Goal: Information Seeking & Learning: Learn about a topic

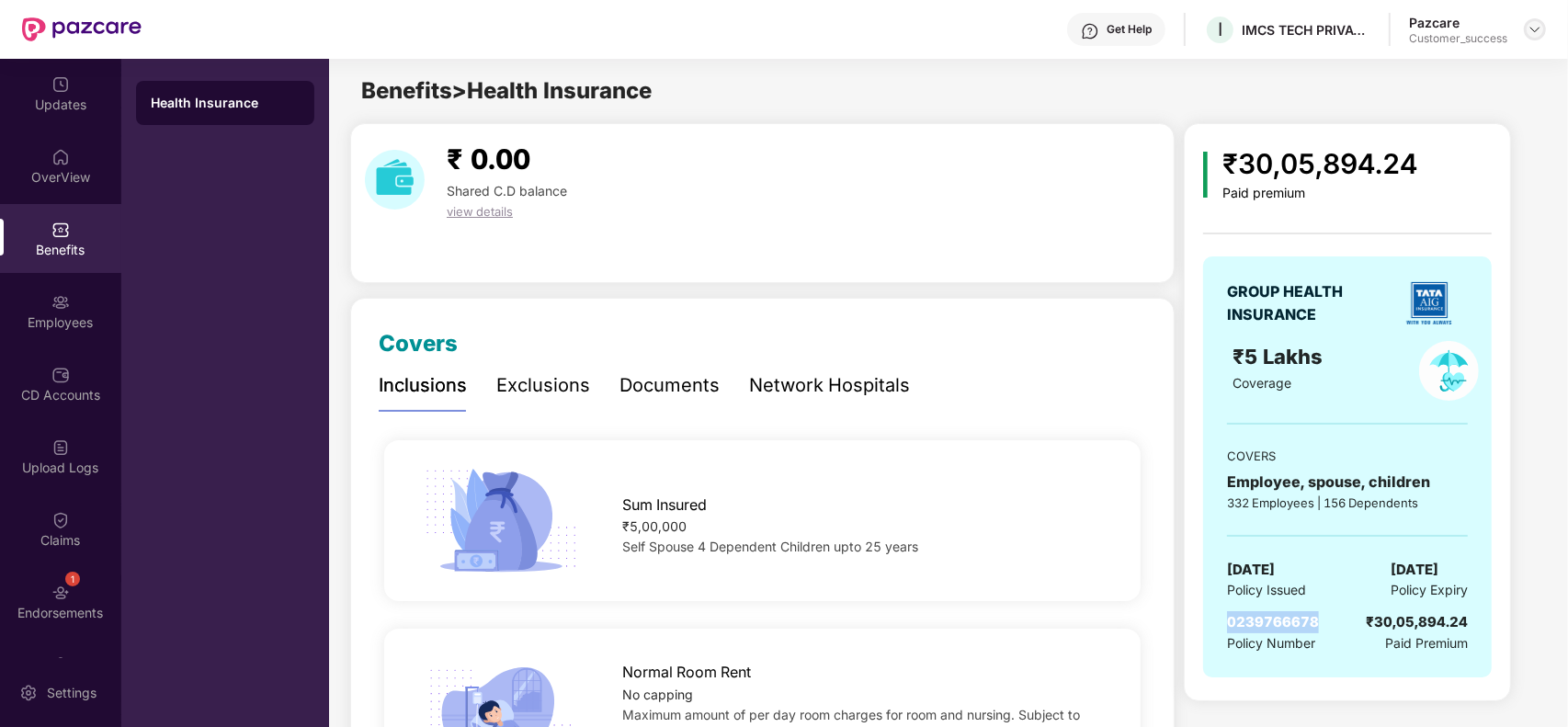
click at [1536, 30] on img at bounding box center [1534, 28] width 14 height 14
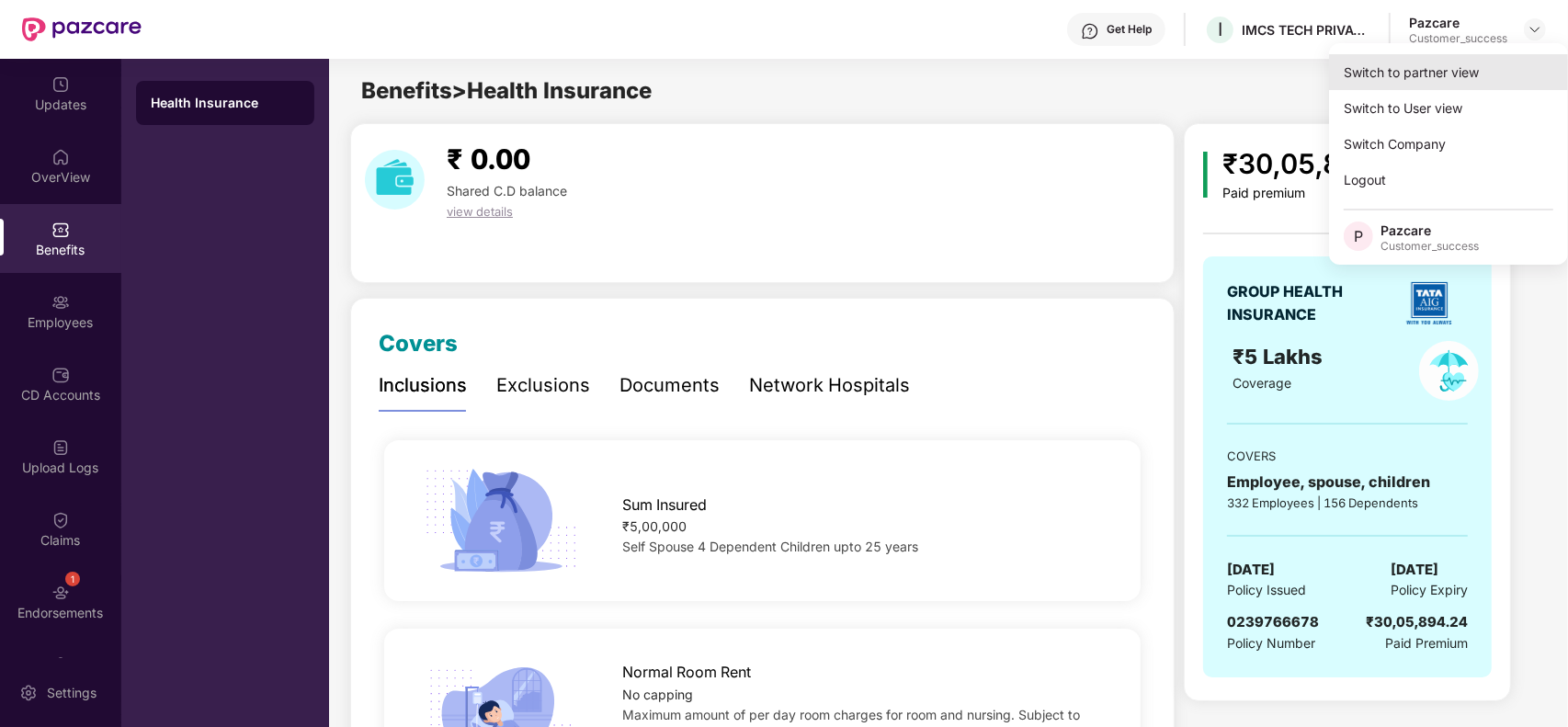
click at [1470, 67] on div "Switch to partner view" at bounding box center [1448, 72] width 239 height 36
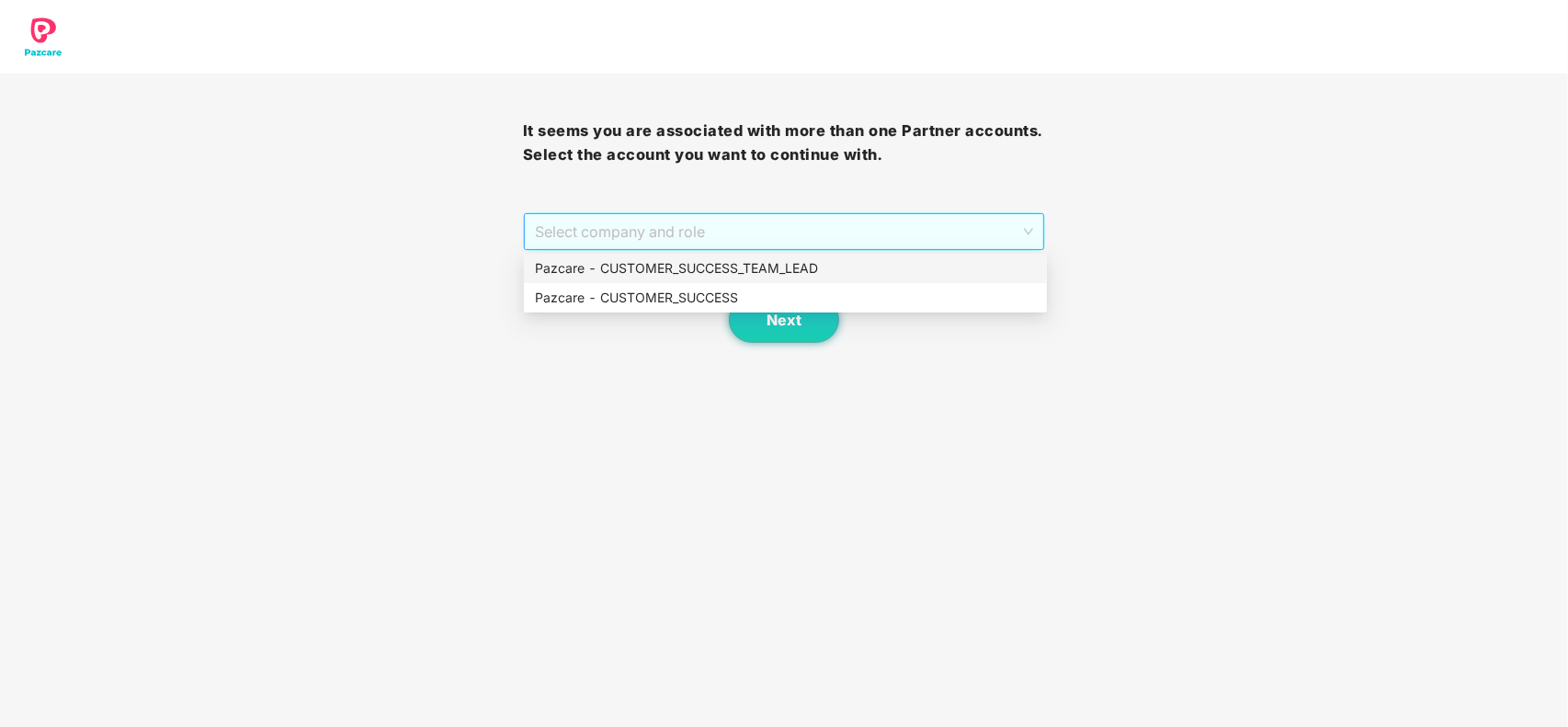
click at [719, 245] on span "Select company and role" at bounding box center [784, 232] width 499 height 35
click at [682, 305] on div "Pazcare - CUSTOMER_SUCCESS" at bounding box center [785, 297] width 501 height 20
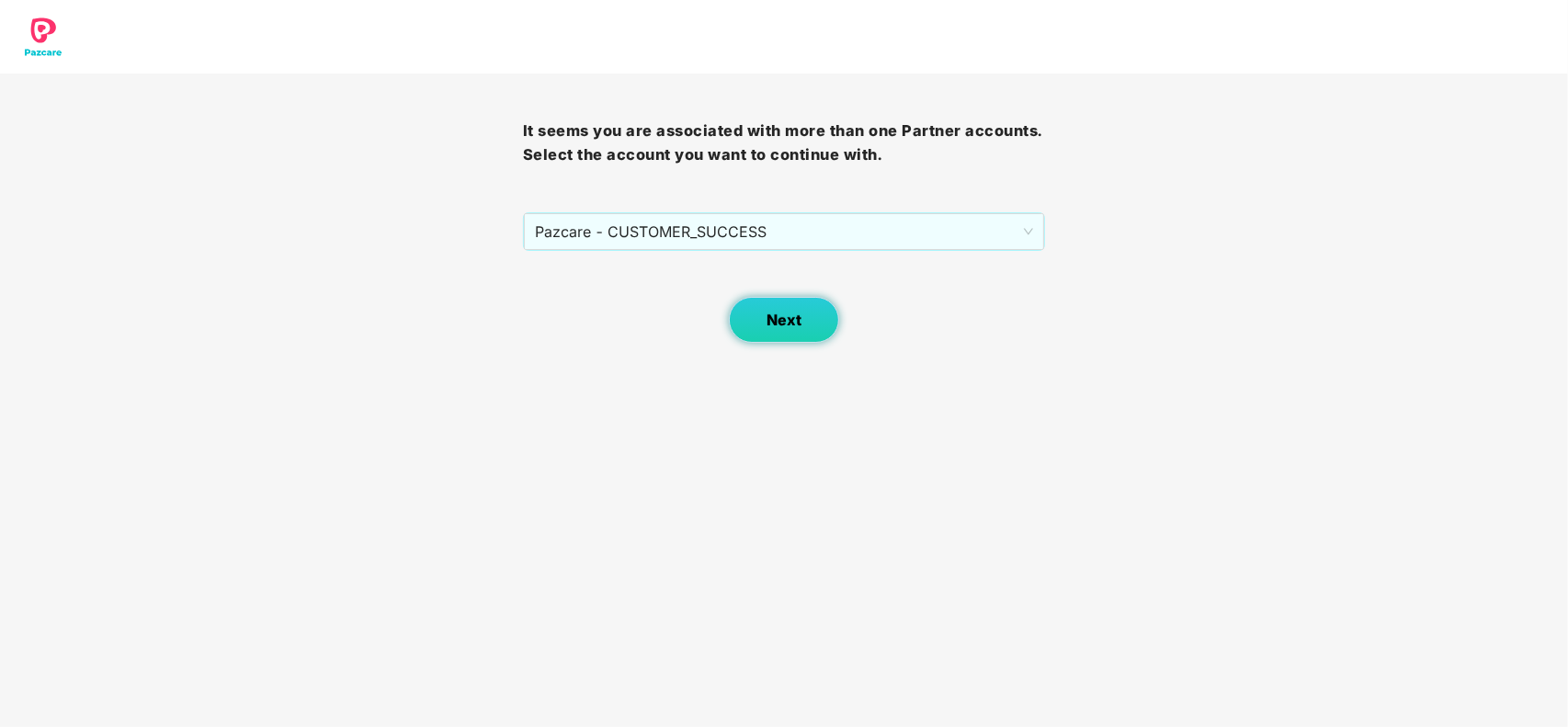
click at [777, 326] on span "Next" at bounding box center [784, 320] width 35 height 17
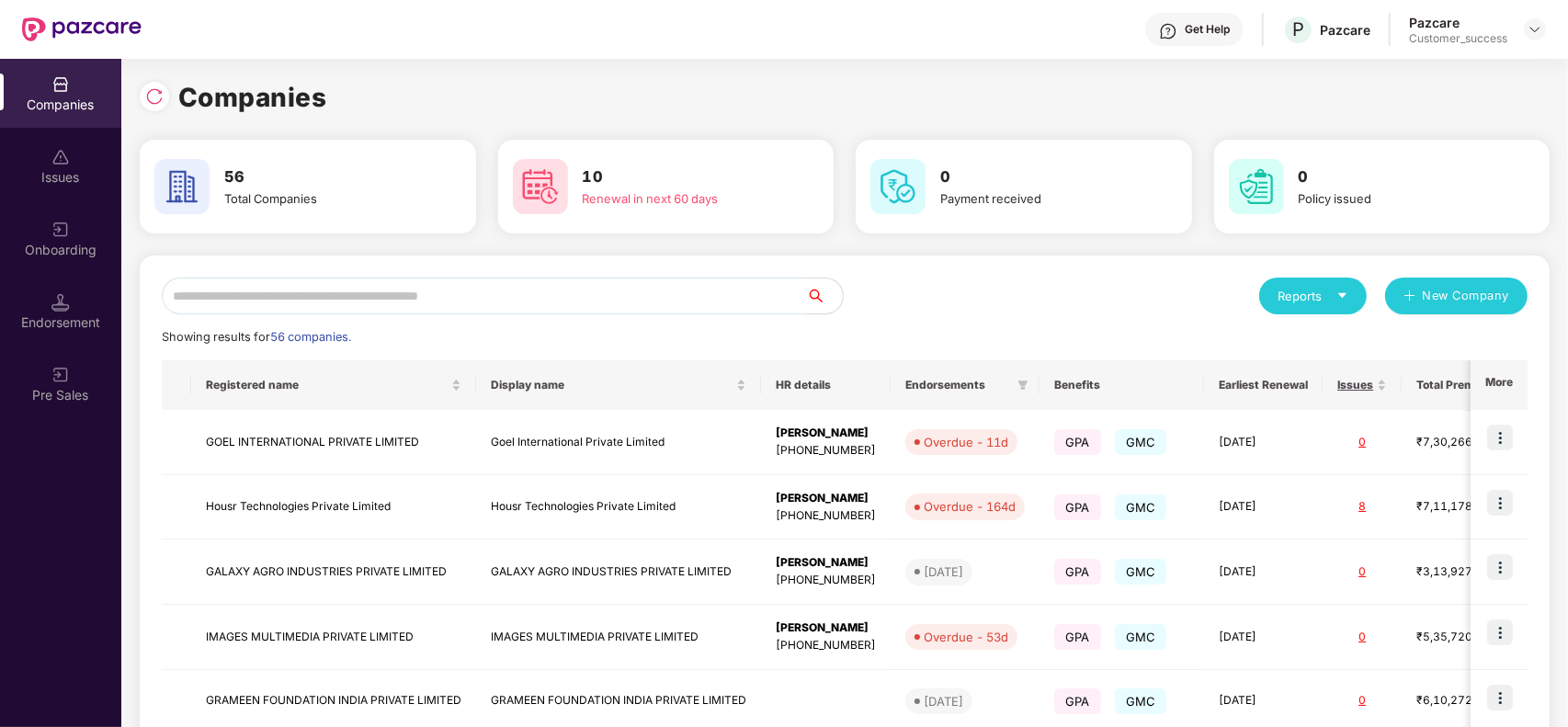
click at [489, 306] on input "text" at bounding box center [483, 296] width 644 height 37
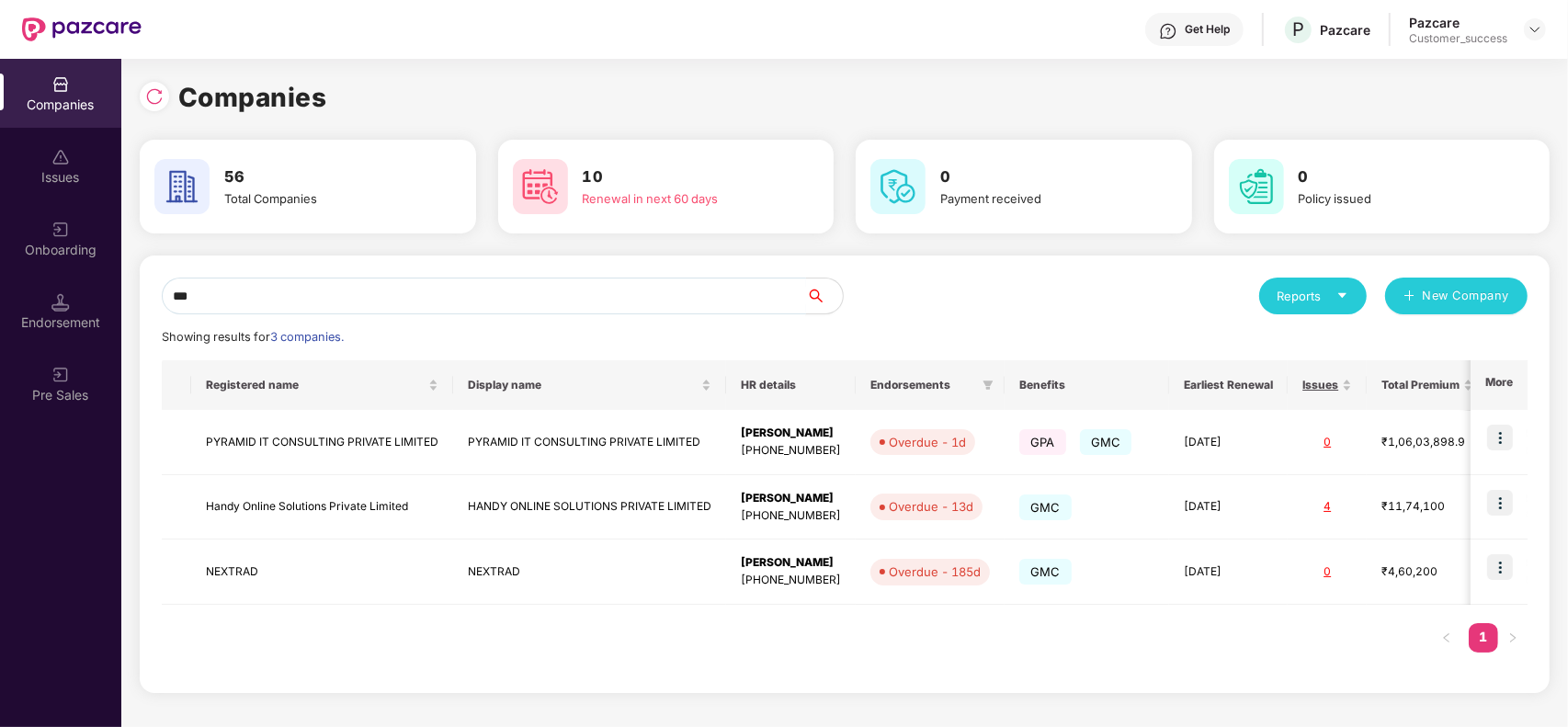
click at [489, 306] on input "**" at bounding box center [483, 296] width 644 height 37
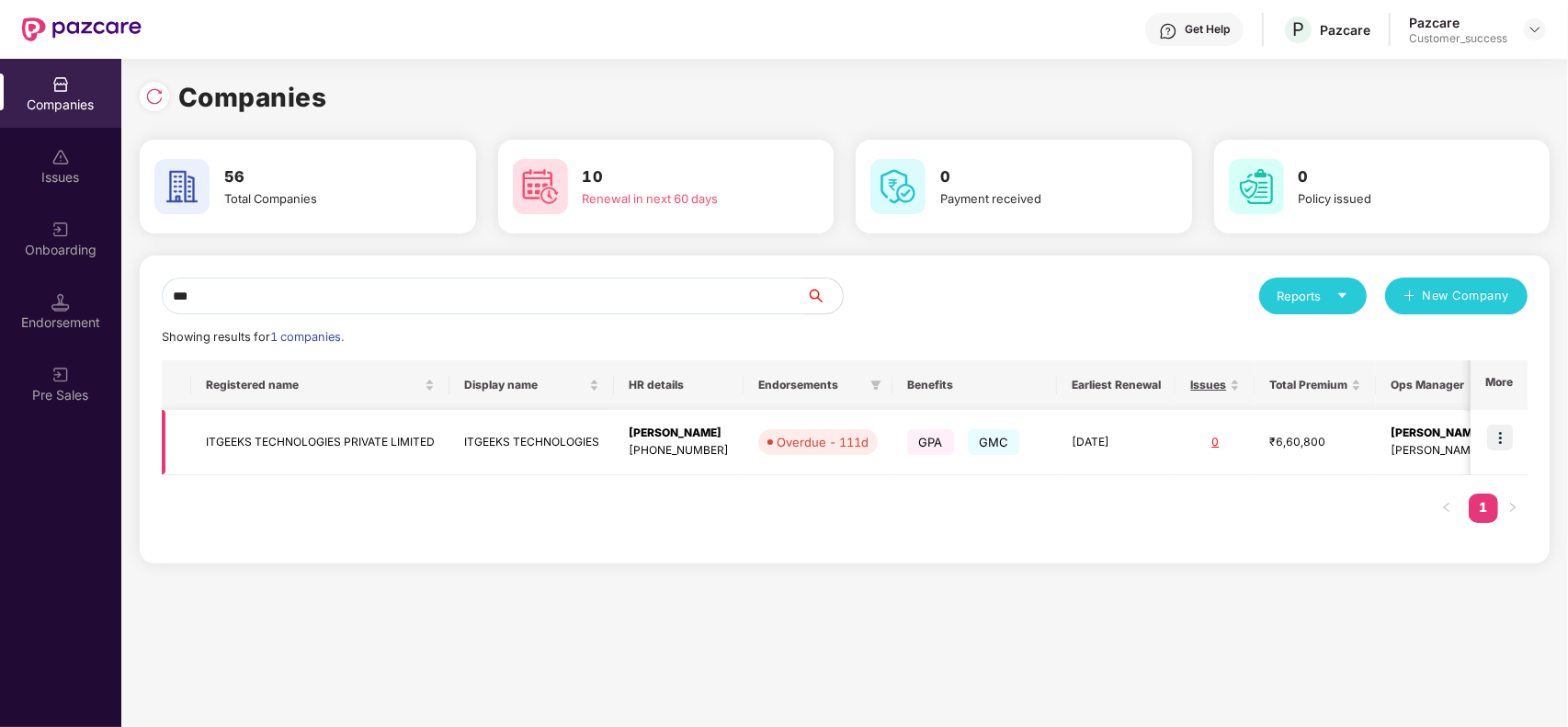
type input "***"
click at [1499, 446] on img at bounding box center [1499, 438] width 26 height 26
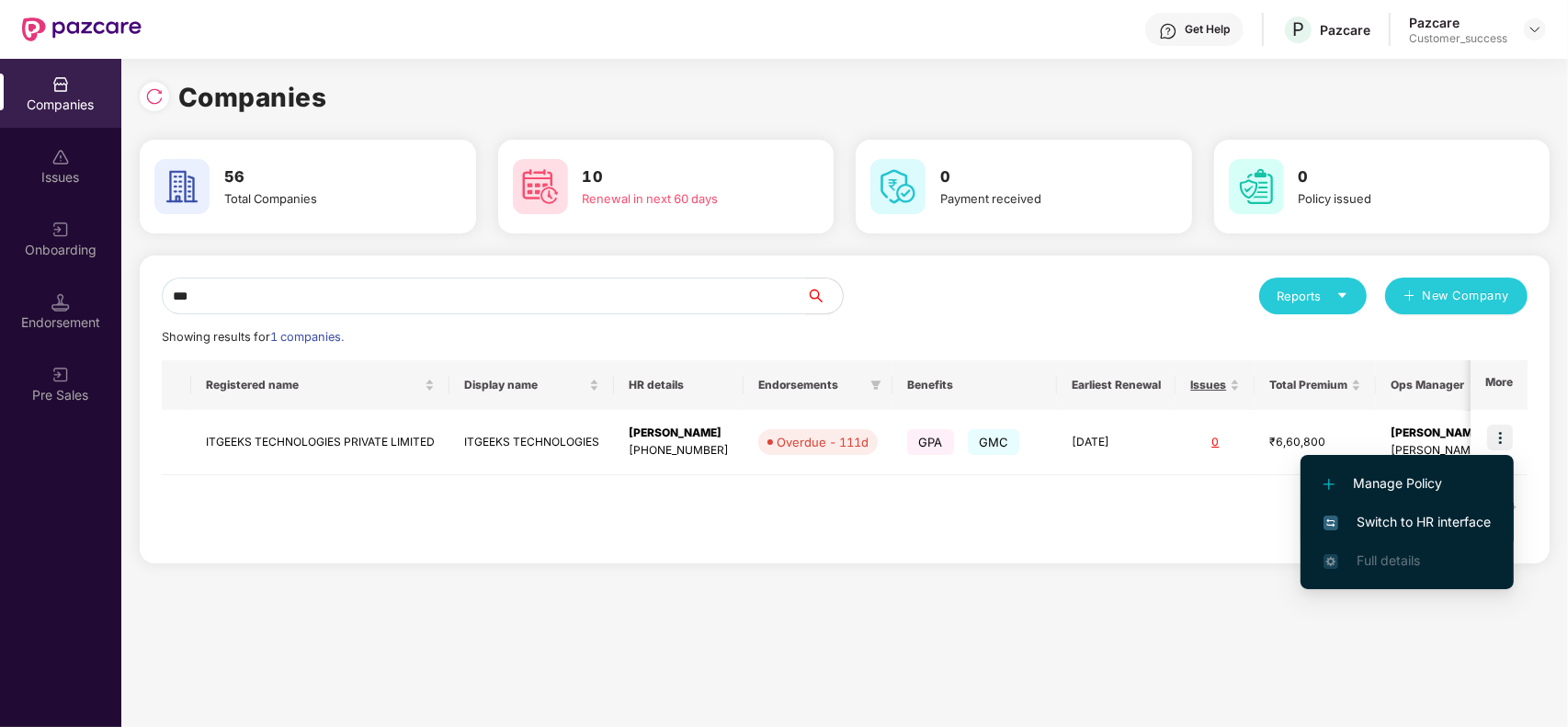
click at [1457, 513] on span "Switch to HR interface" at bounding box center [1407, 522] width 167 height 20
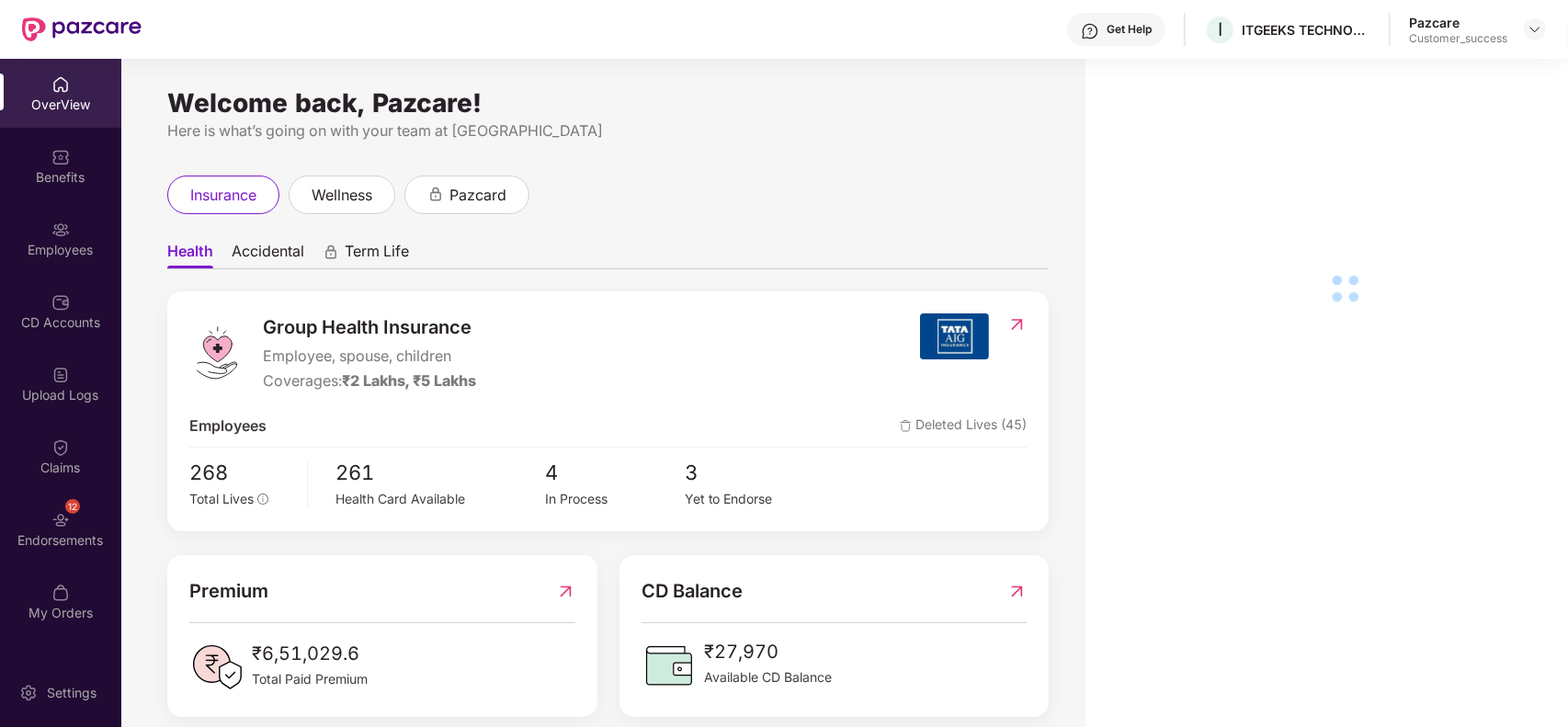
click at [44, 252] on div "Employees" at bounding box center [61, 250] width 121 height 18
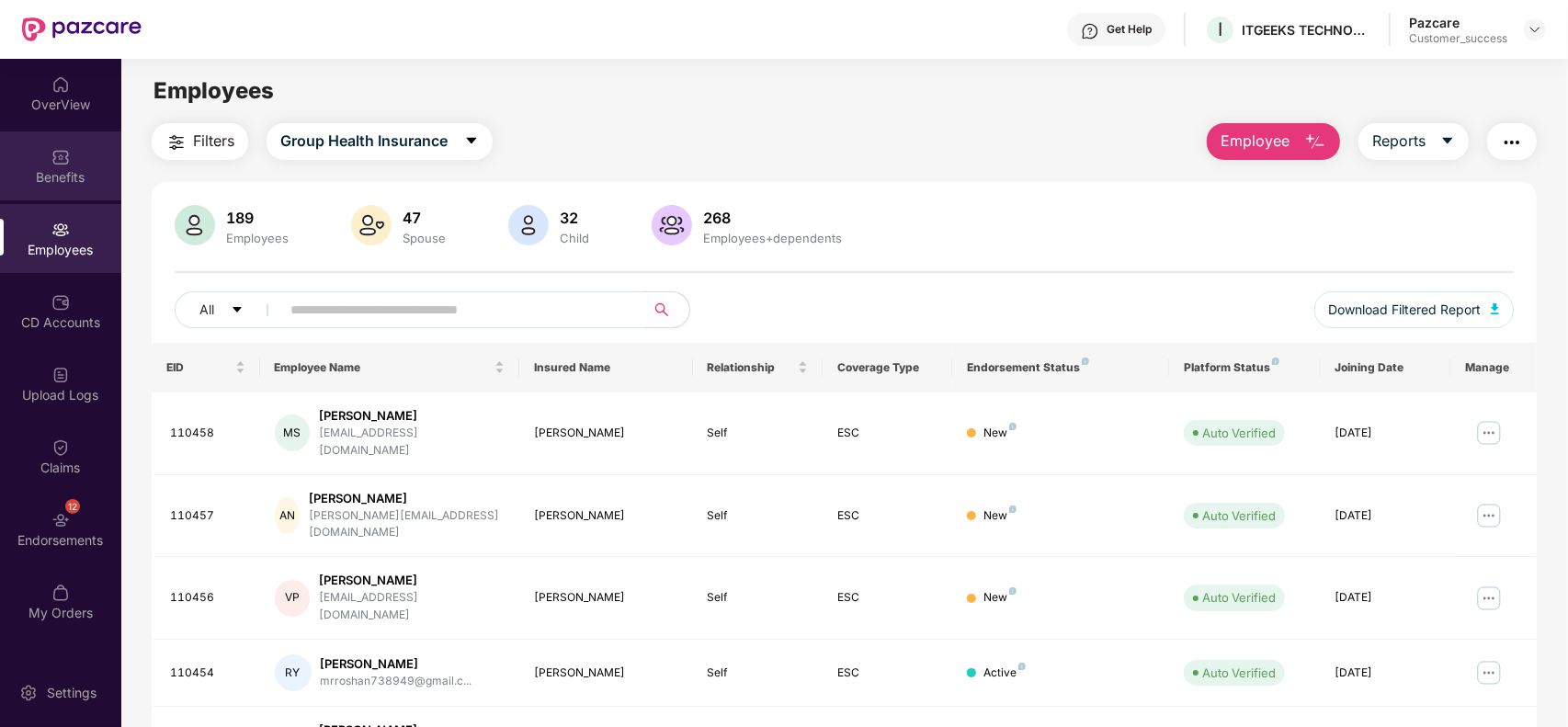
click at [50, 181] on div "Benefits" at bounding box center [61, 177] width 121 height 18
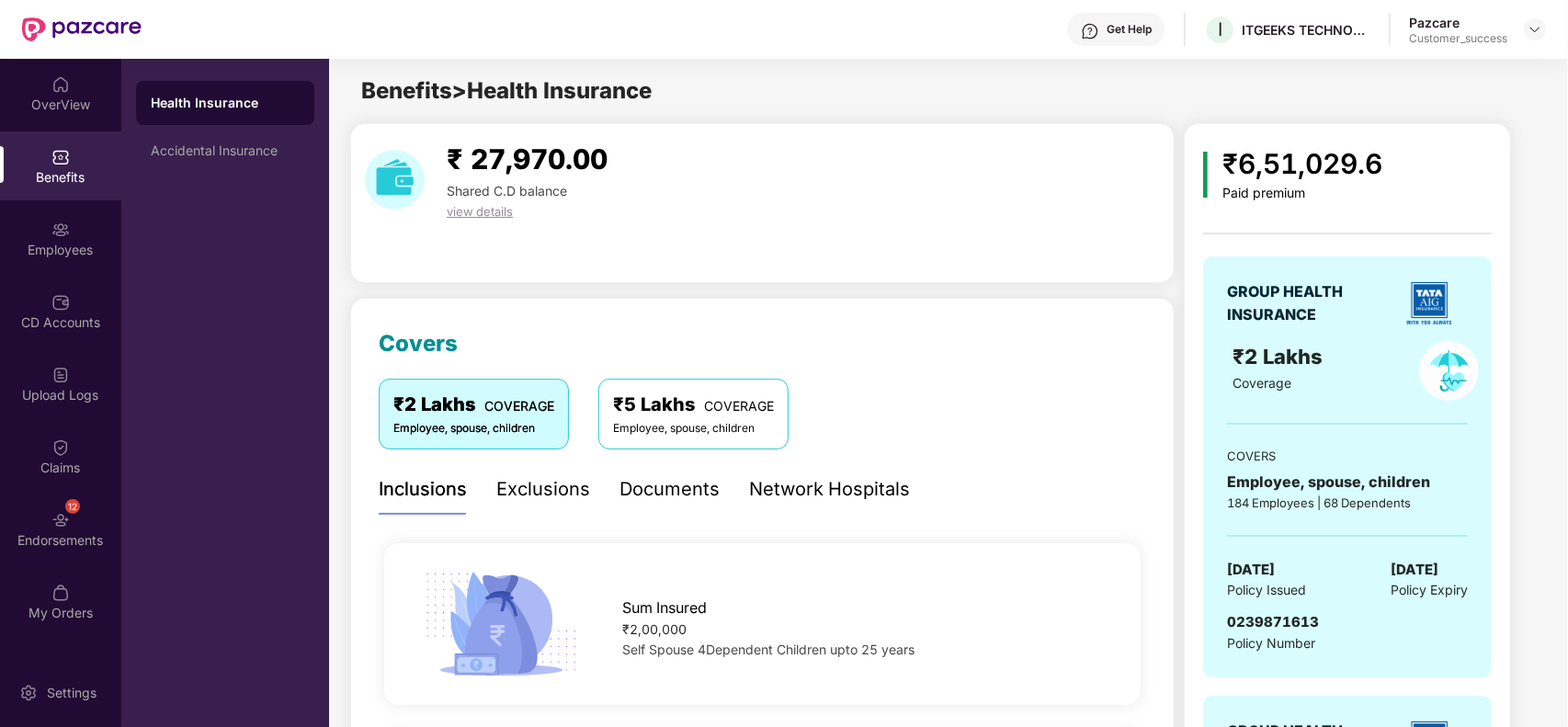
click at [531, 498] on div "Exclusions" at bounding box center [543, 490] width 94 height 28
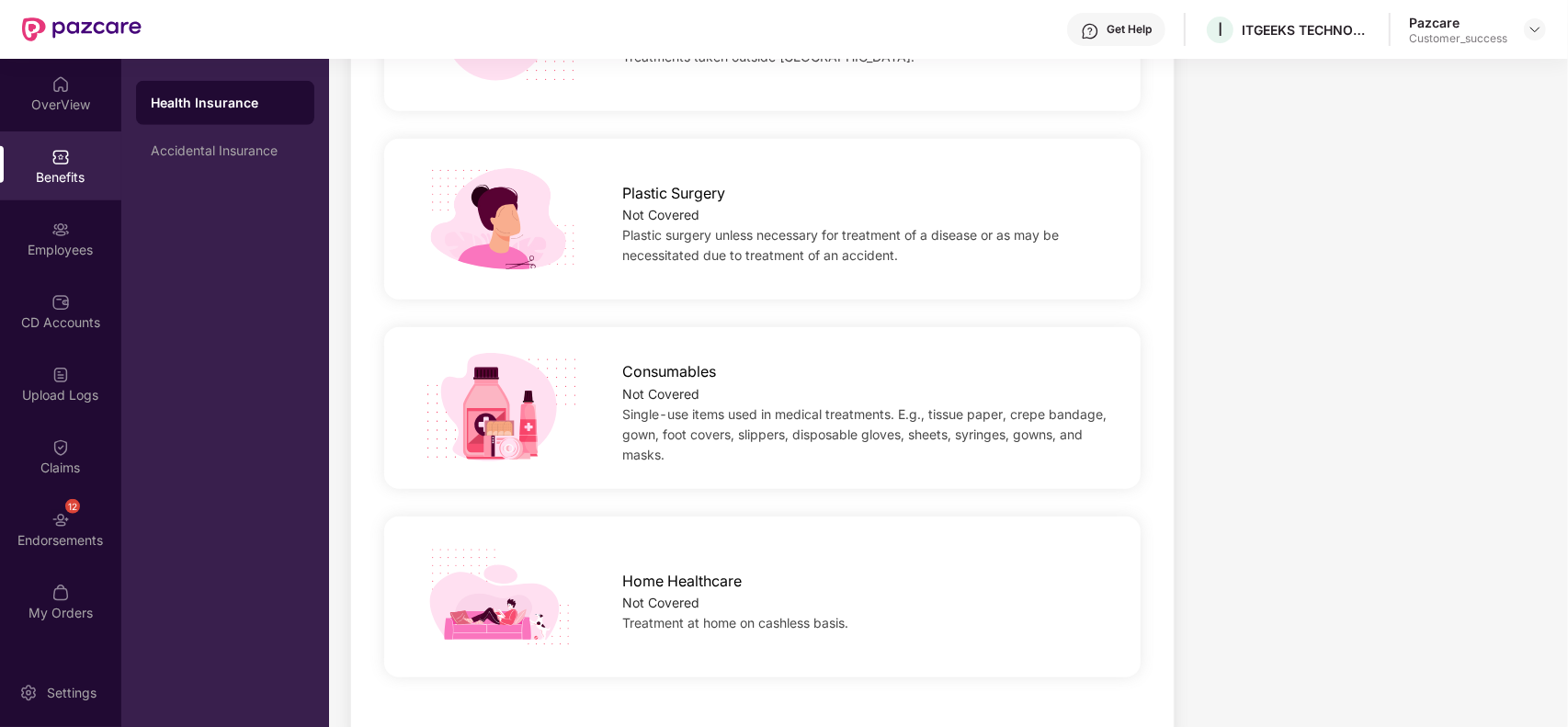
scroll to position [1399, 0]
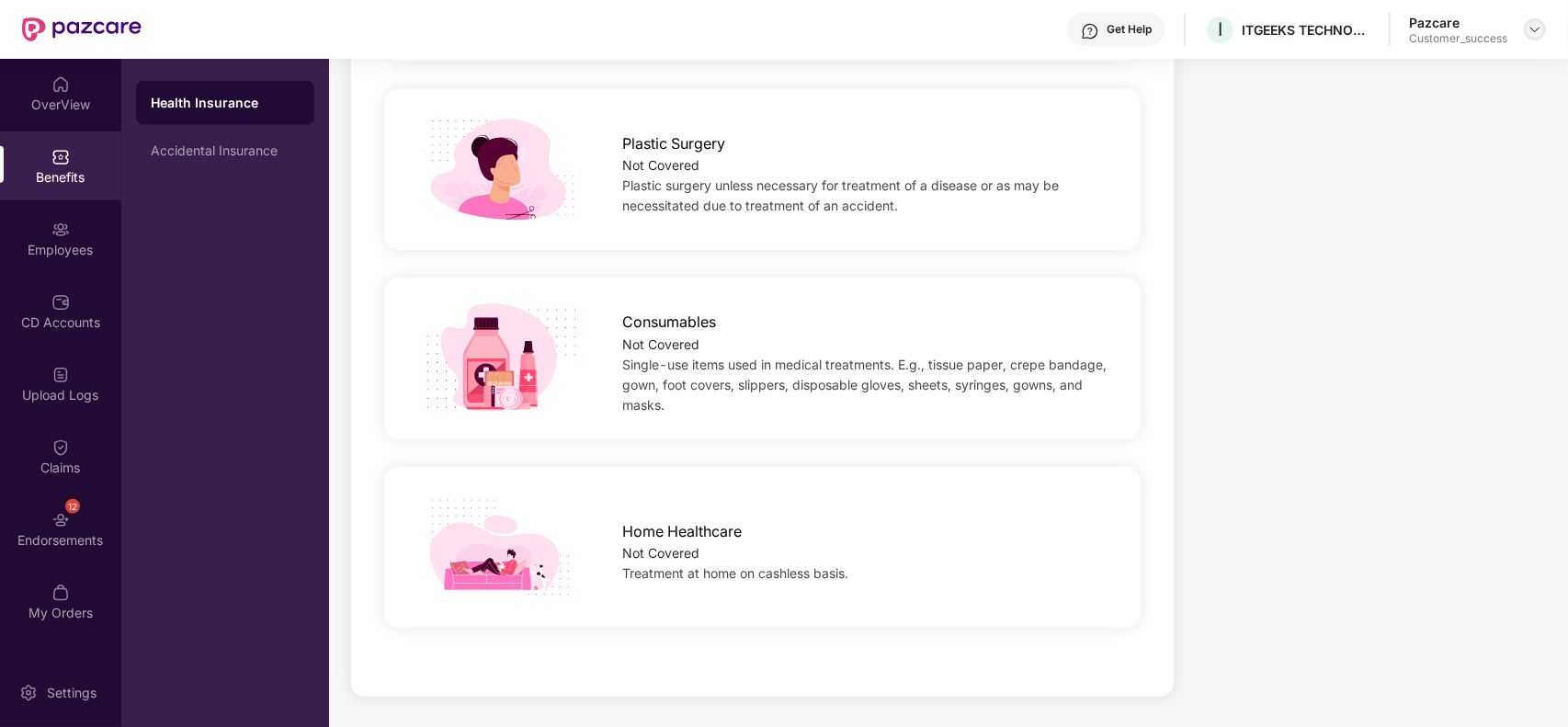
click at [1532, 26] on img at bounding box center [1534, 28] width 14 height 14
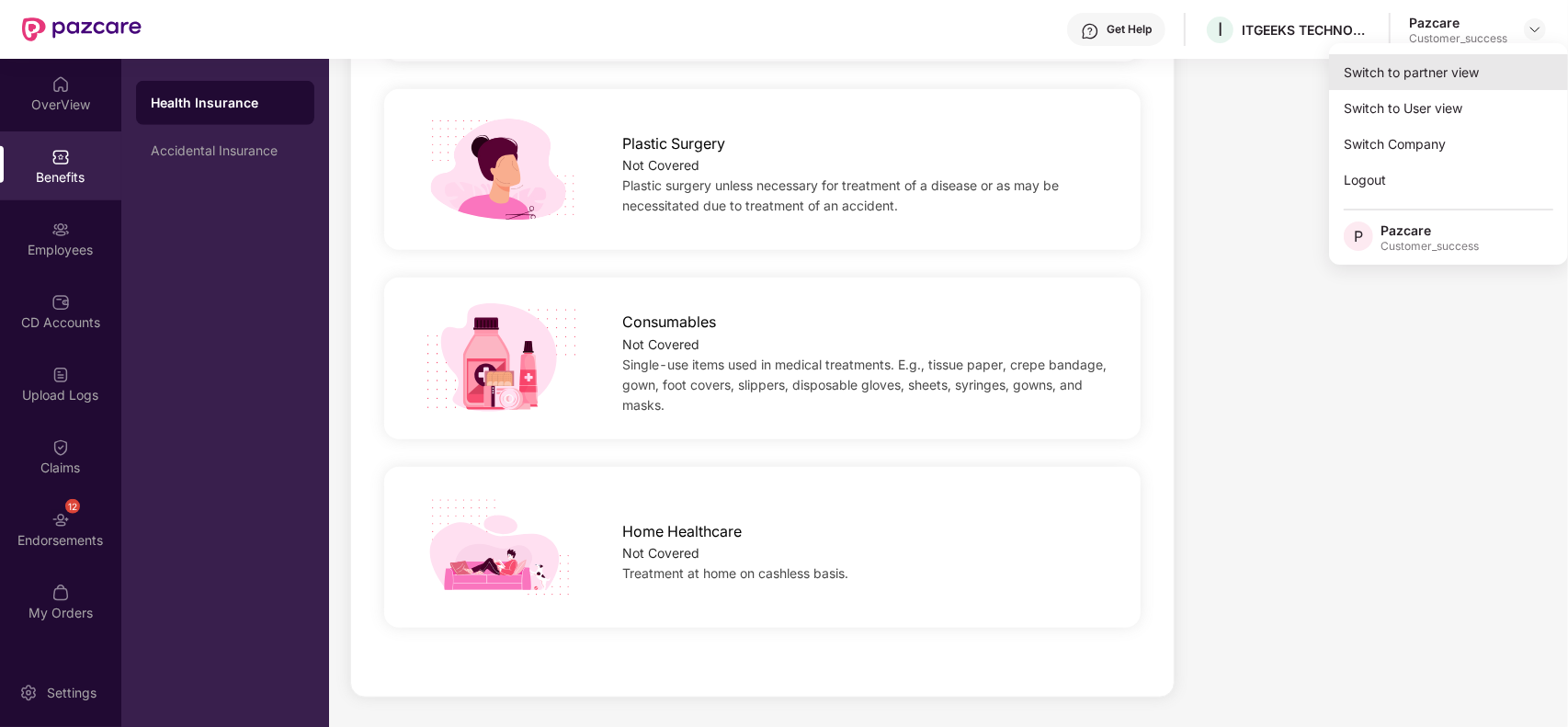
click at [1489, 63] on div "Switch to partner view" at bounding box center [1448, 72] width 239 height 36
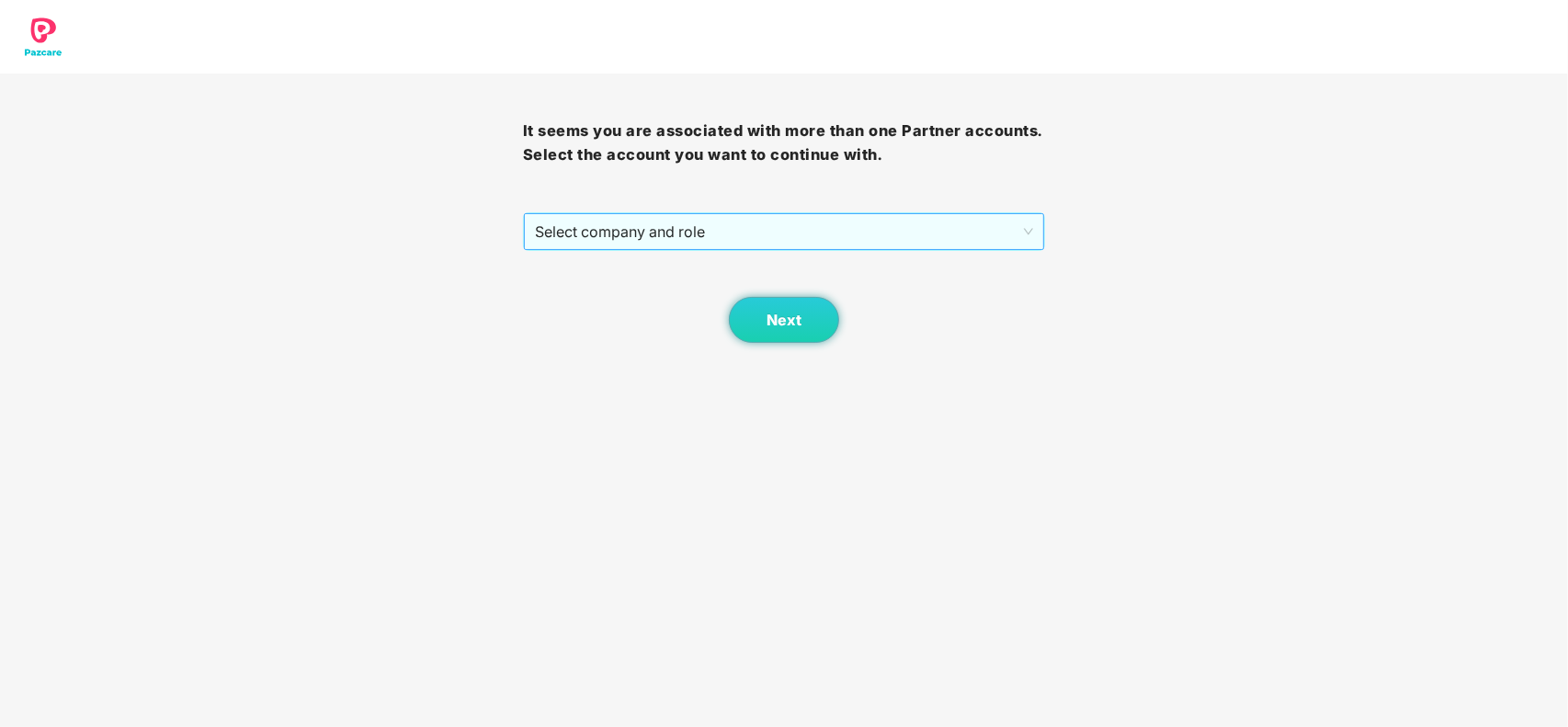
click at [929, 220] on span "Select company and role" at bounding box center [784, 232] width 499 height 35
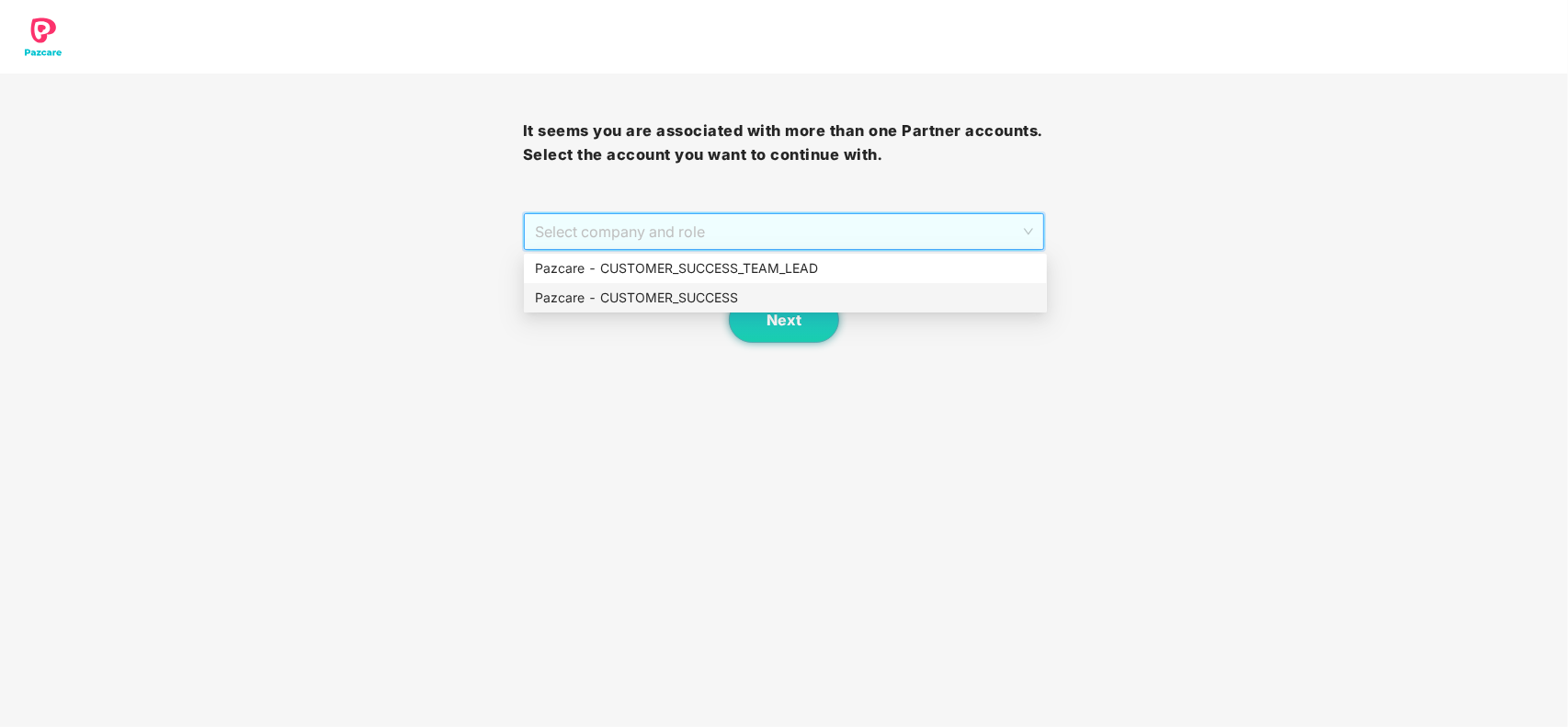
click at [685, 296] on div "Pazcare - CUSTOMER_SUCCESS" at bounding box center [785, 297] width 501 height 20
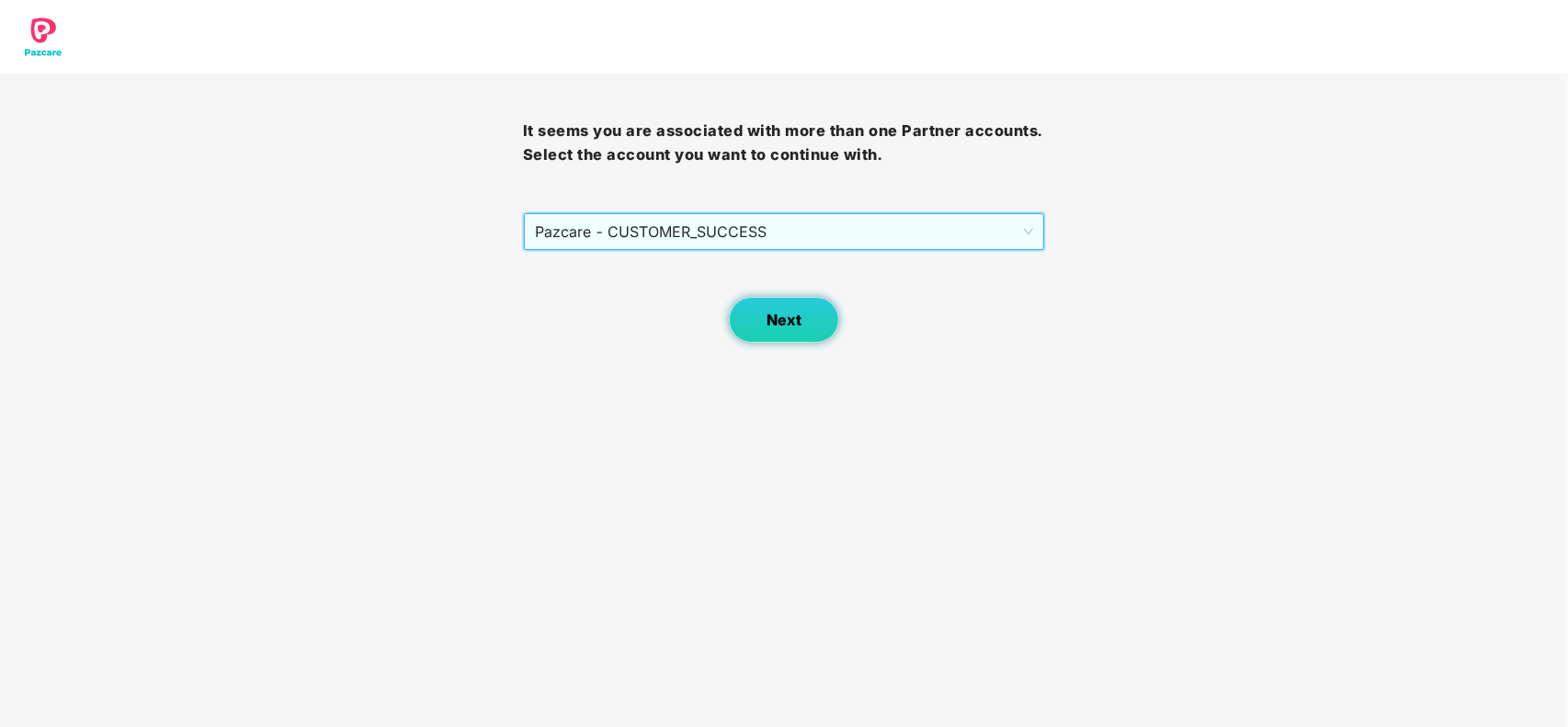
click at [763, 329] on button "Next" at bounding box center [784, 320] width 110 height 46
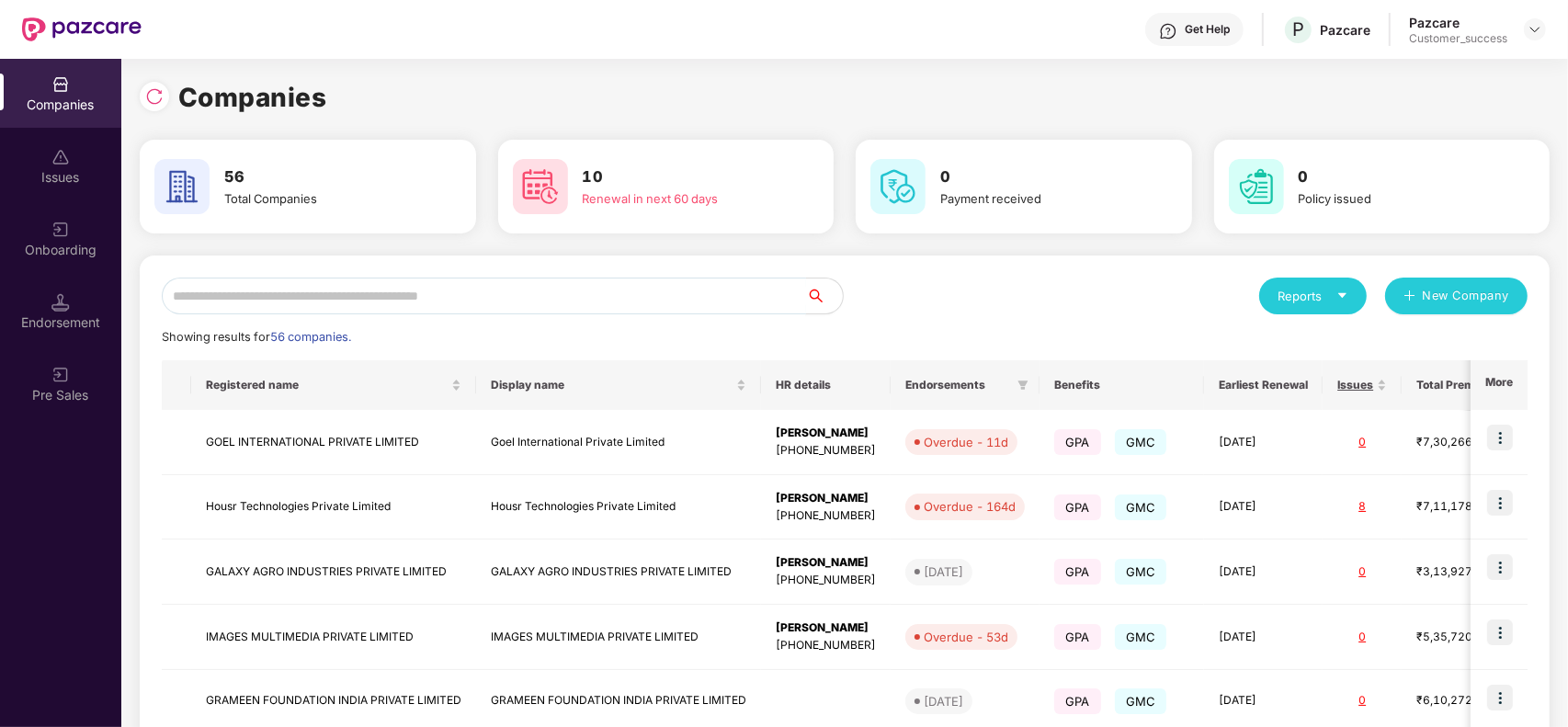
click at [480, 300] on input "text" at bounding box center [483, 296] width 644 height 37
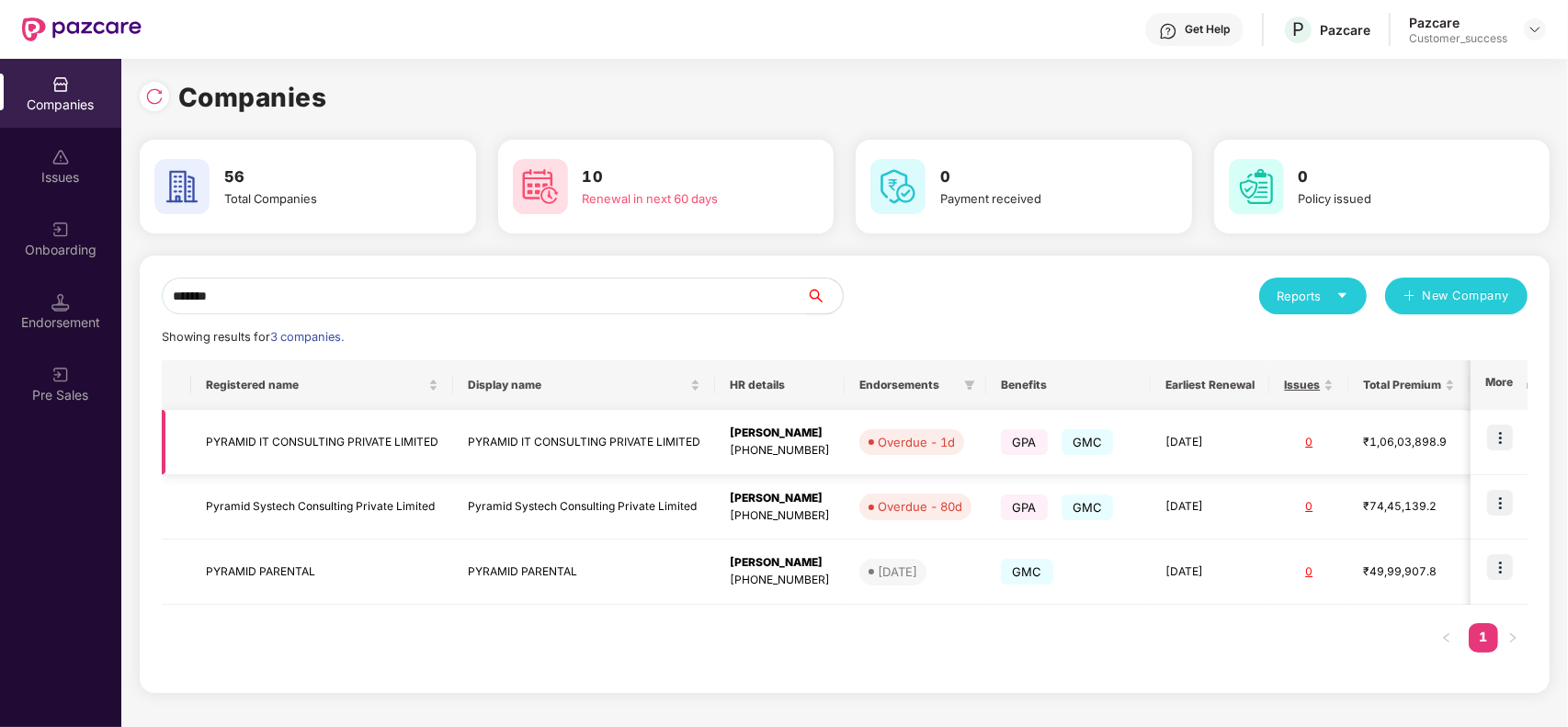
type input "*******"
click at [1501, 434] on img at bounding box center [1499, 438] width 26 height 26
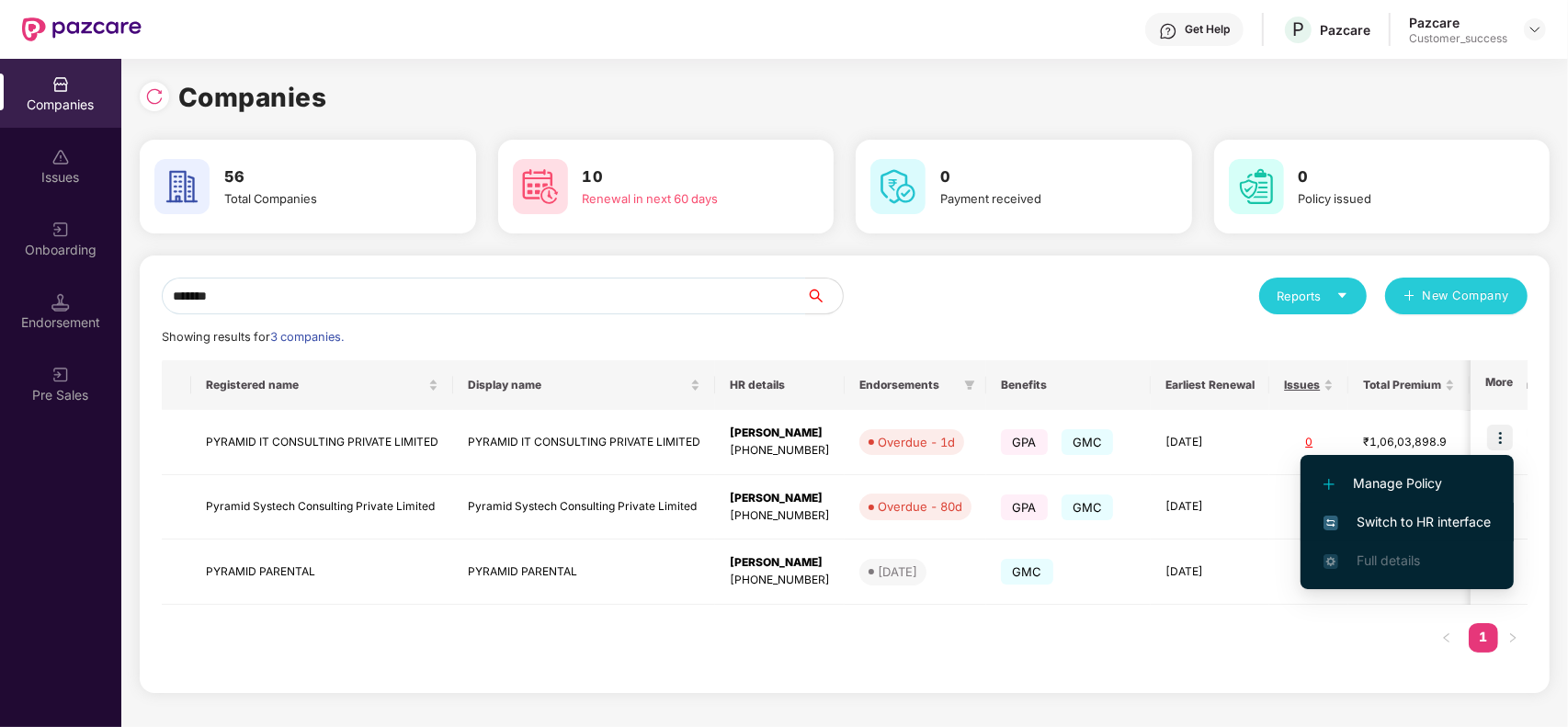
click at [1429, 514] on span "Switch to HR interface" at bounding box center [1407, 522] width 167 height 20
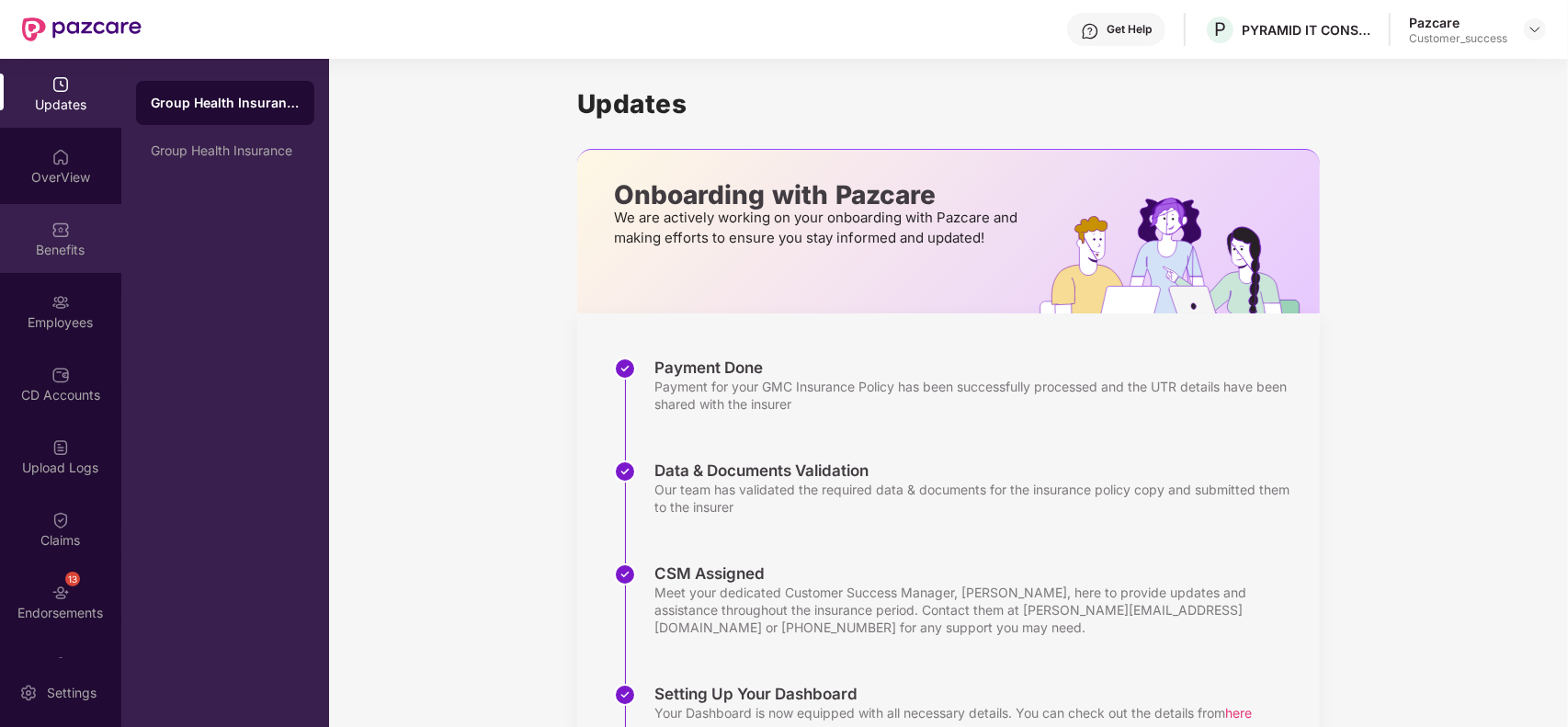
click at [47, 246] on div "Benefits" at bounding box center [61, 250] width 121 height 18
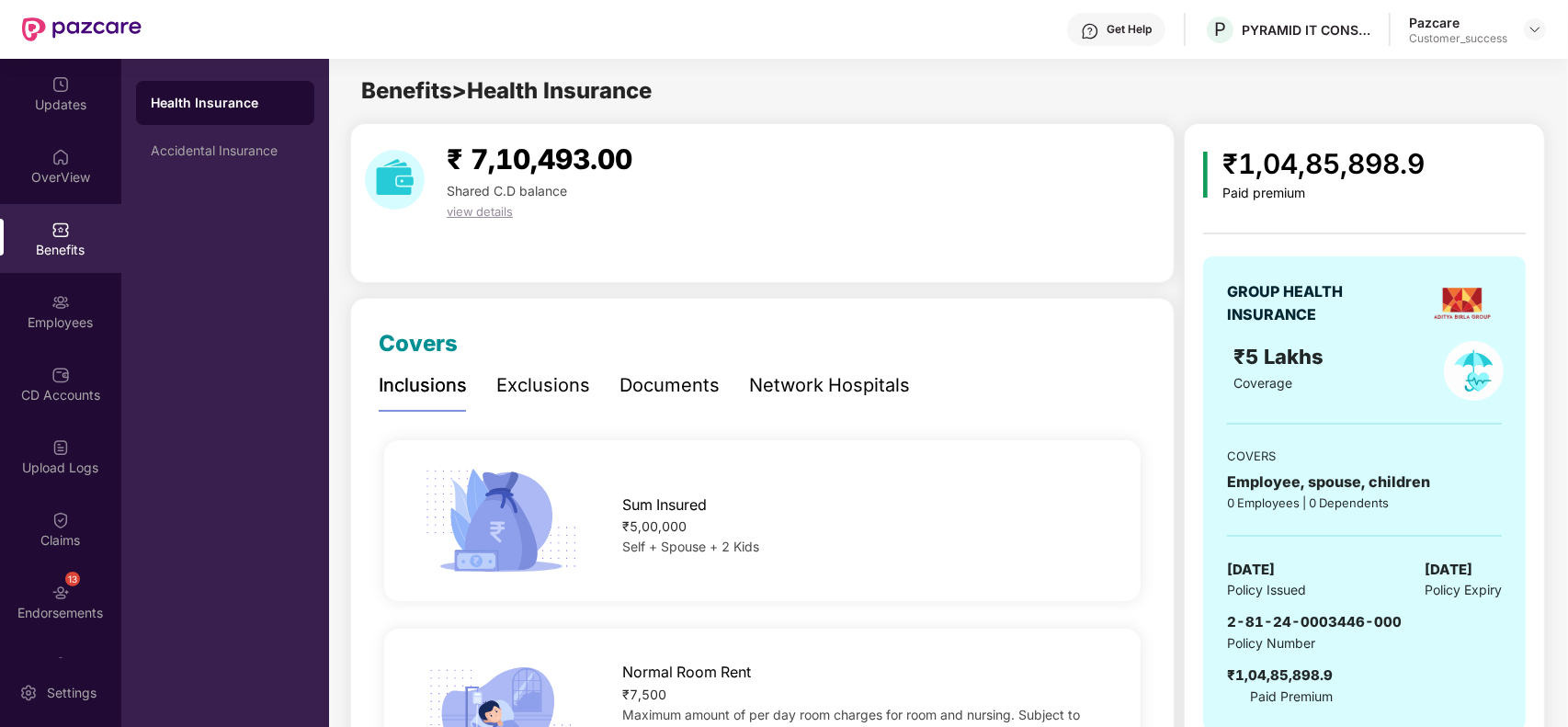
click at [753, 374] on div "Network Hospitals" at bounding box center [829, 385] width 161 height 28
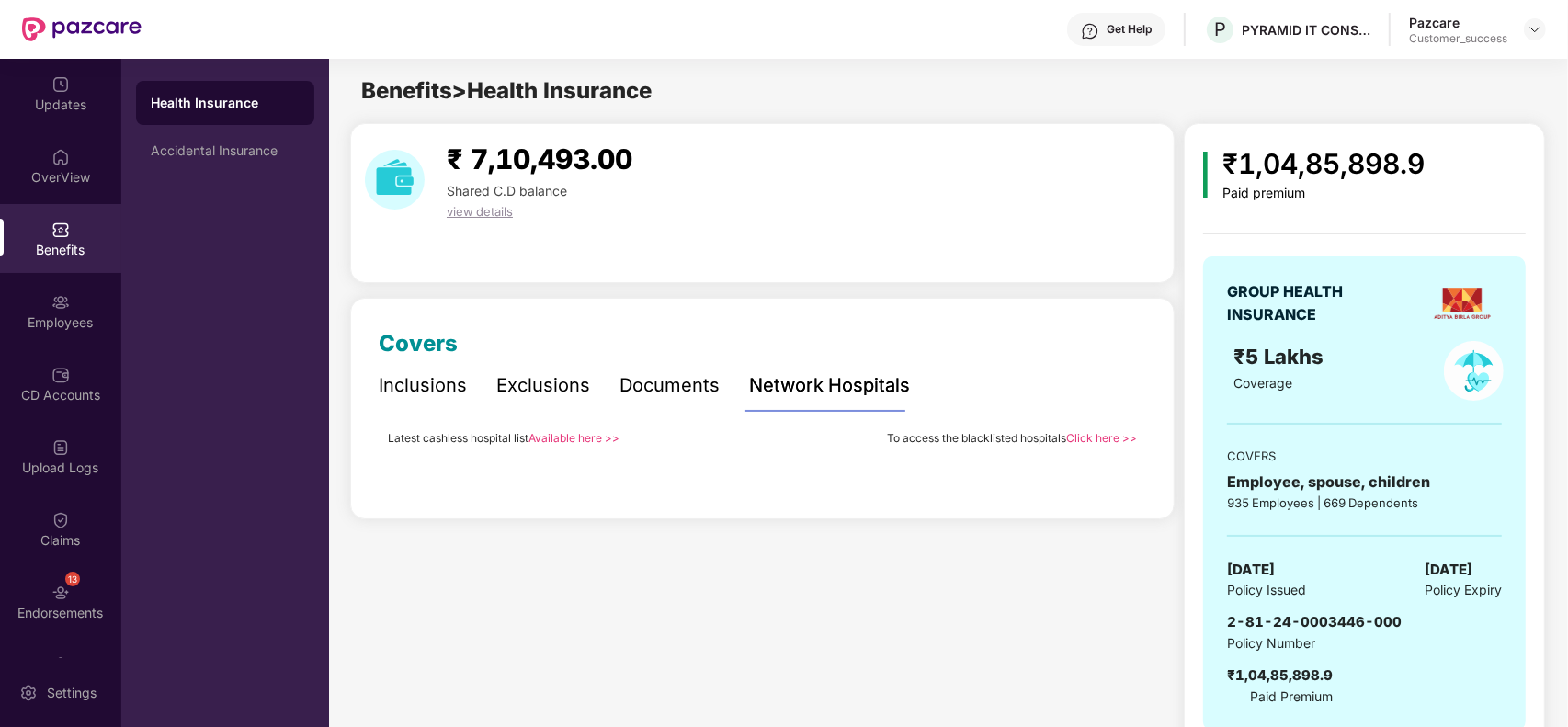
click at [1102, 446] on div "To access the blacklisted hospitals Click here >>" at bounding box center [1011, 437] width 249 height 22
click at [1103, 437] on link "Click here >>" at bounding box center [1101, 438] width 71 height 14
click at [1540, 37] on div at bounding box center [1534, 28] width 22 height 22
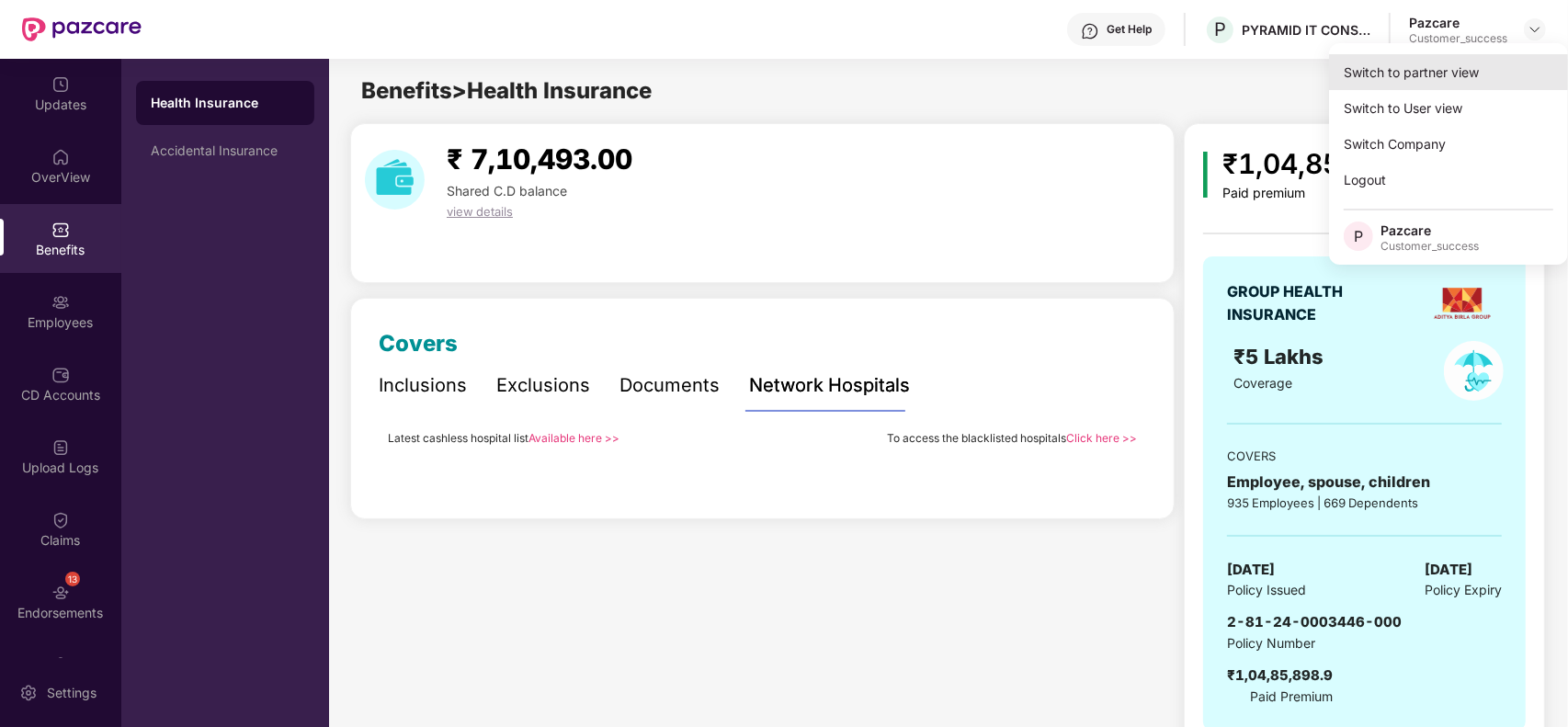
click at [1485, 74] on div "Switch to partner view" at bounding box center [1448, 72] width 239 height 36
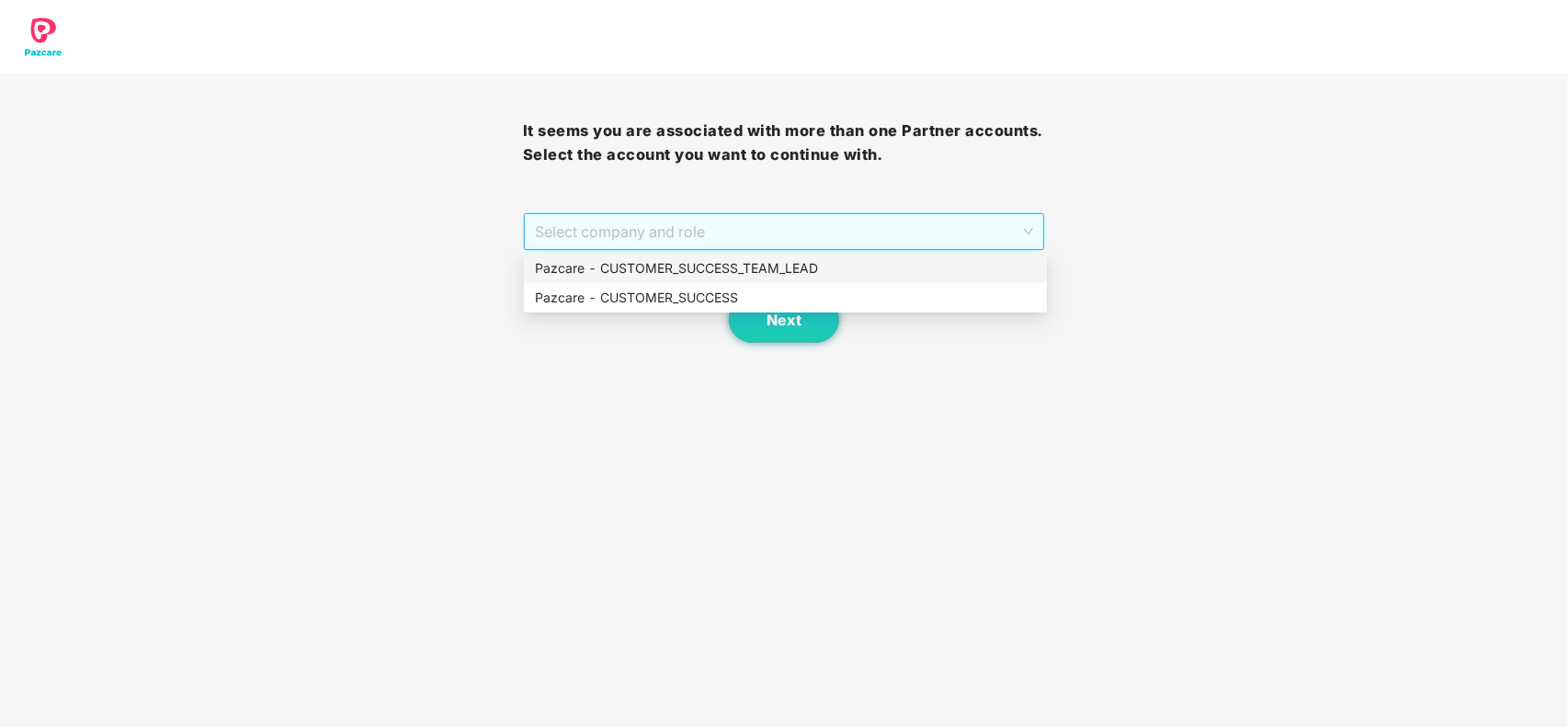
click at [678, 221] on span "Select company and role" at bounding box center [784, 232] width 499 height 35
click at [625, 304] on div "Pazcare - CUSTOMER_SUCCESS" at bounding box center [785, 297] width 501 height 20
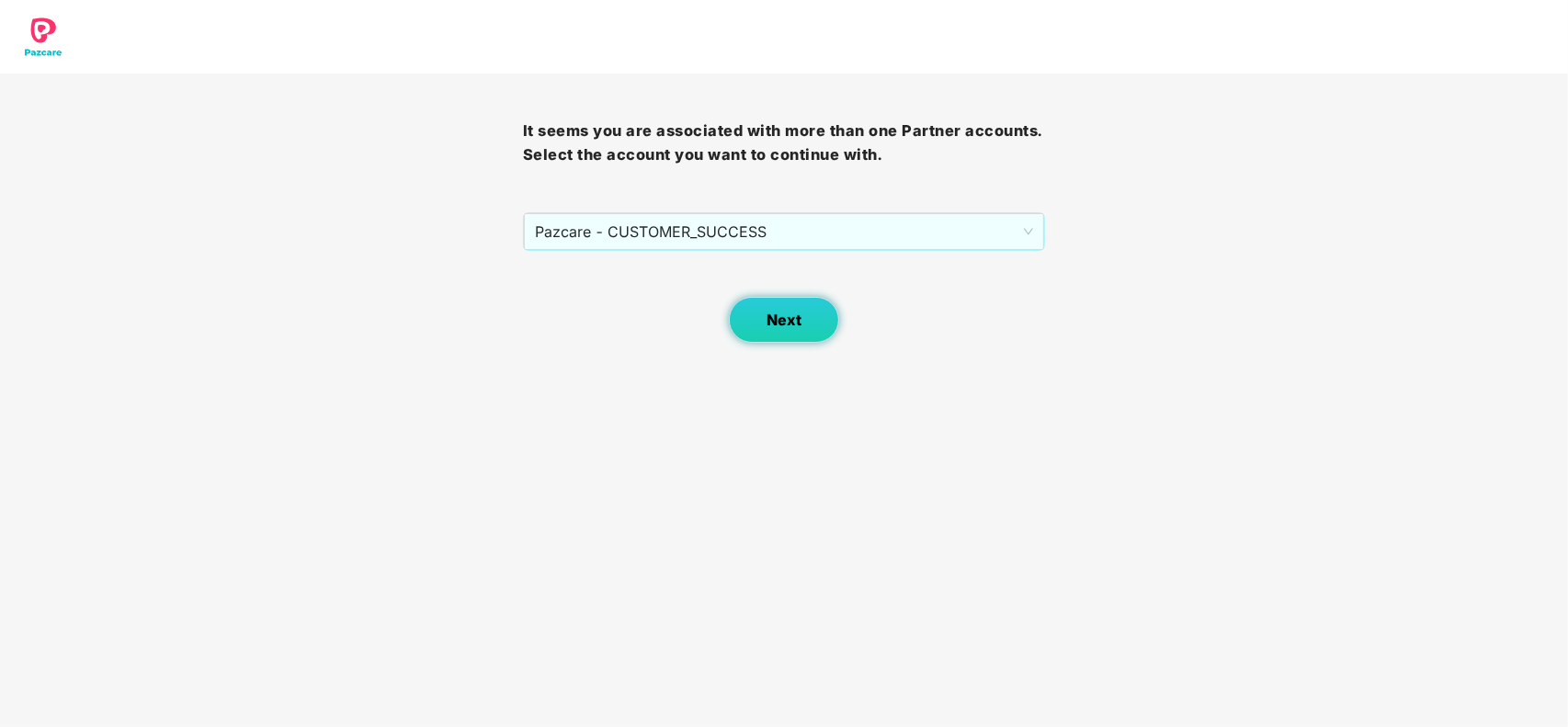
click at [774, 306] on button "Next" at bounding box center [784, 320] width 110 height 46
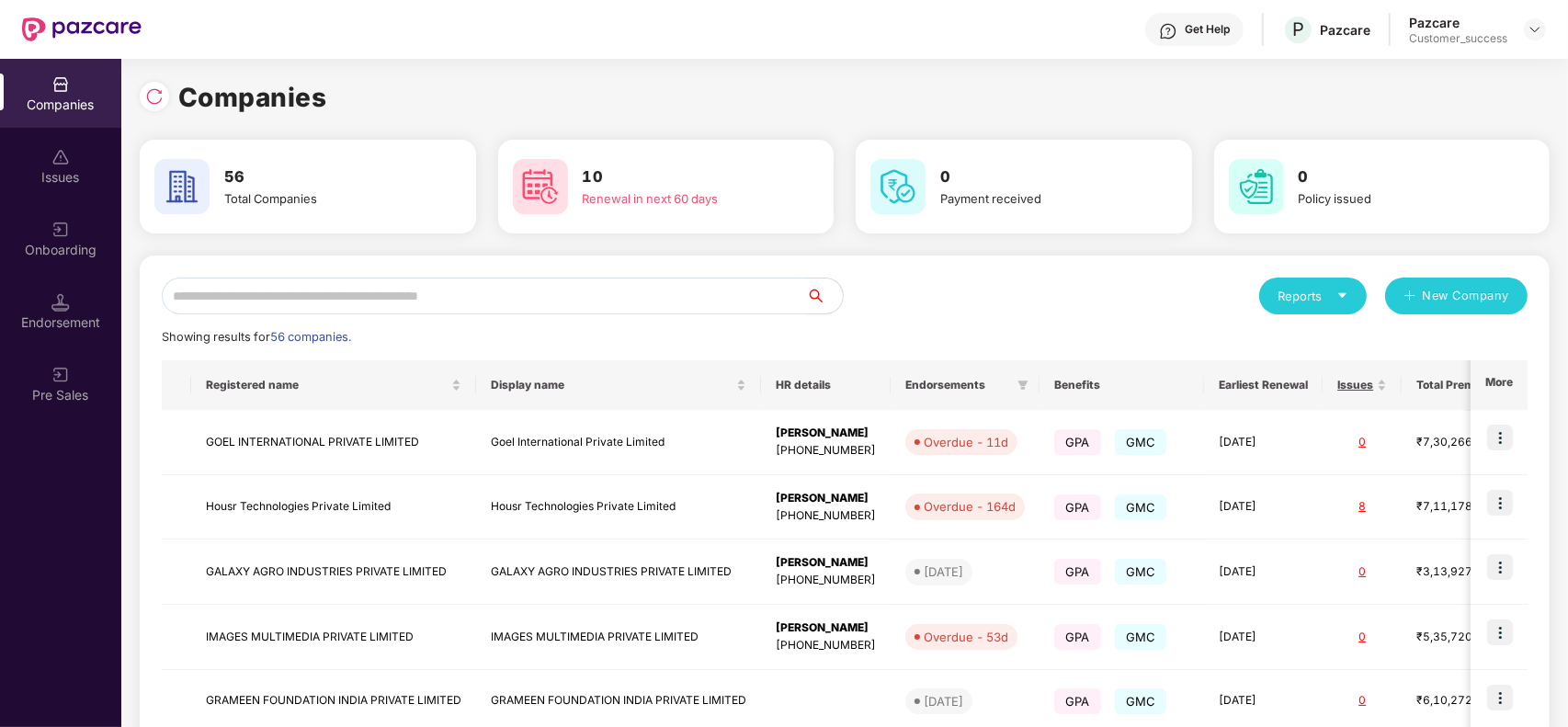
click at [489, 296] on input "text" at bounding box center [483, 296] width 644 height 37
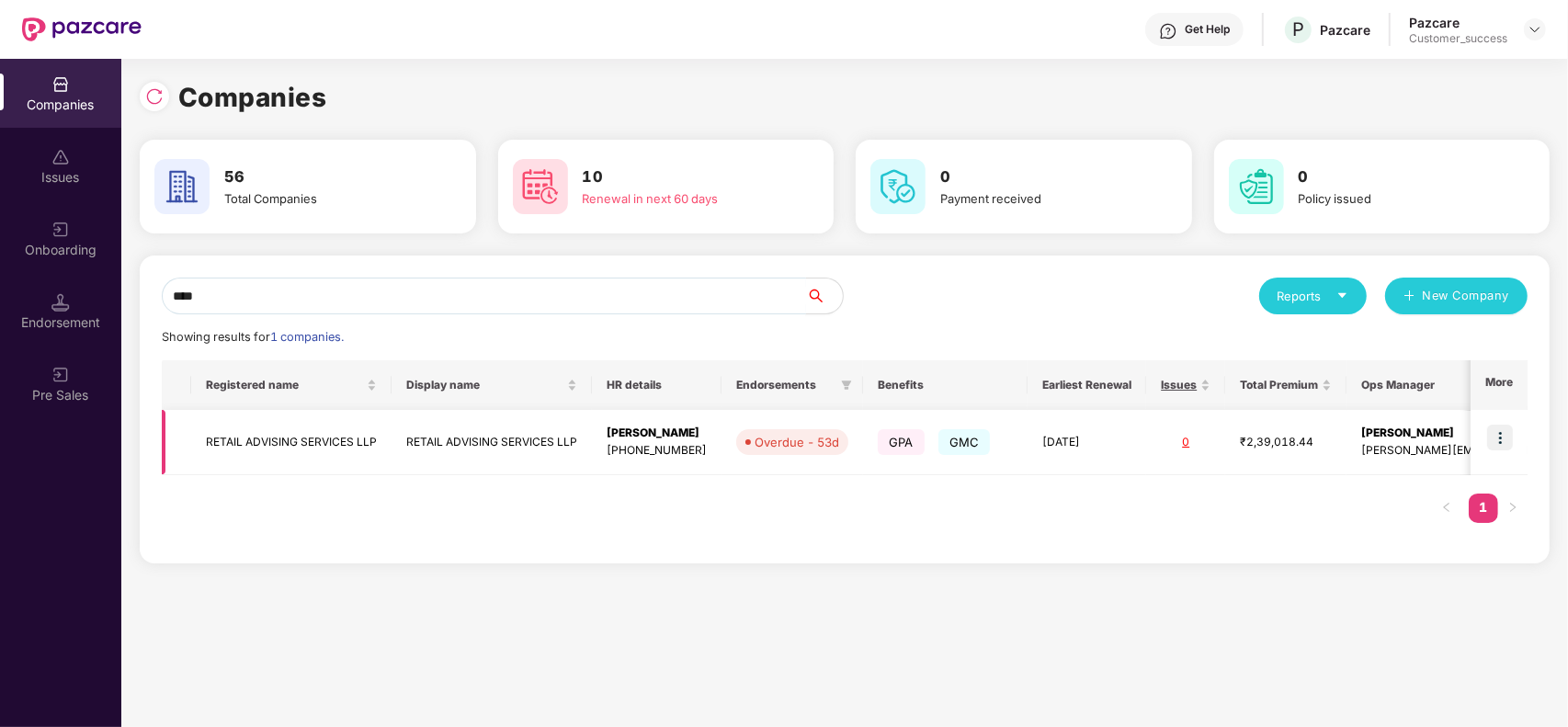
type input "****"
click at [1503, 441] on img at bounding box center [1499, 438] width 26 height 26
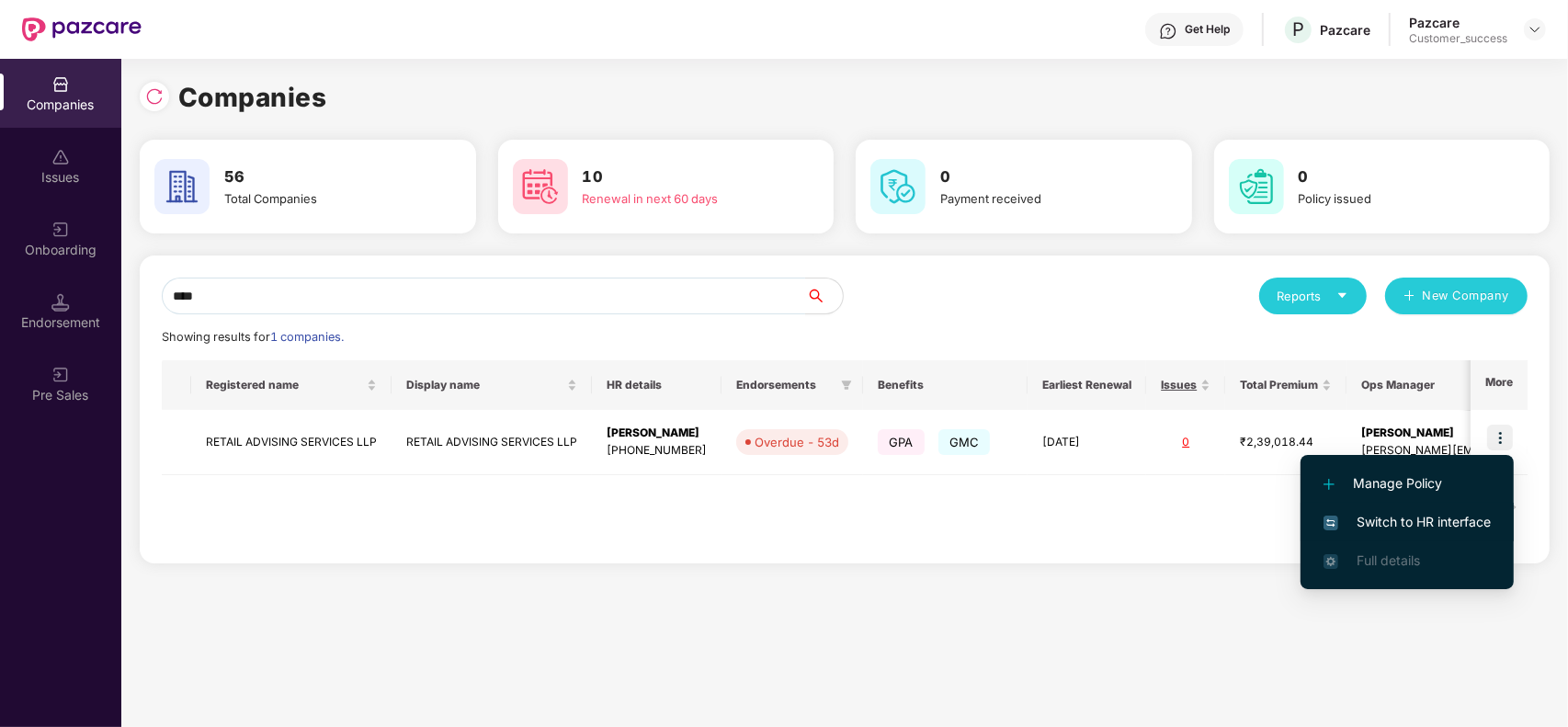
click at [1446, 513] on span "Switch to HR interface" at bounding box center [1407, 522] width 167 height 20
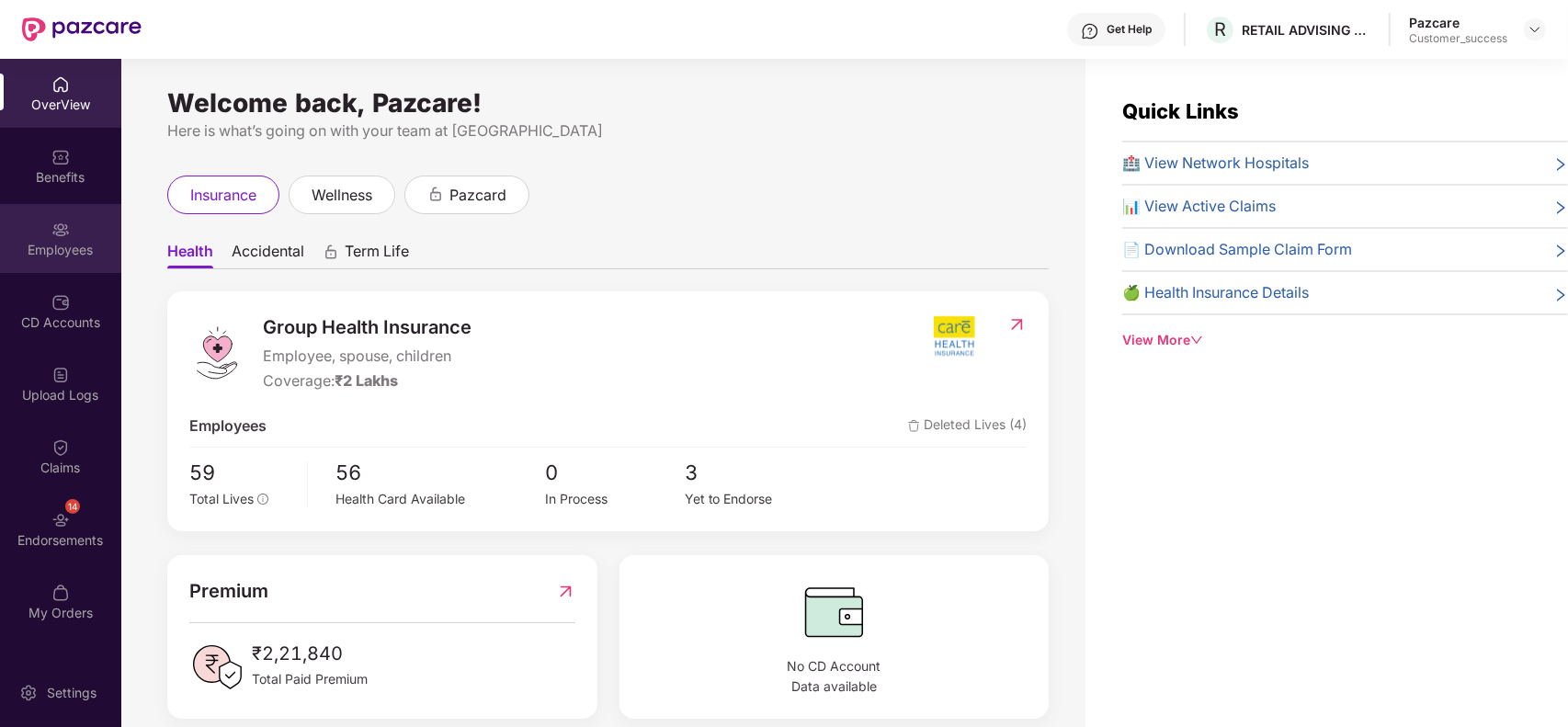
click at [30, 245] on div "Employees" at bounding box center [61, 250] width 121 height 18
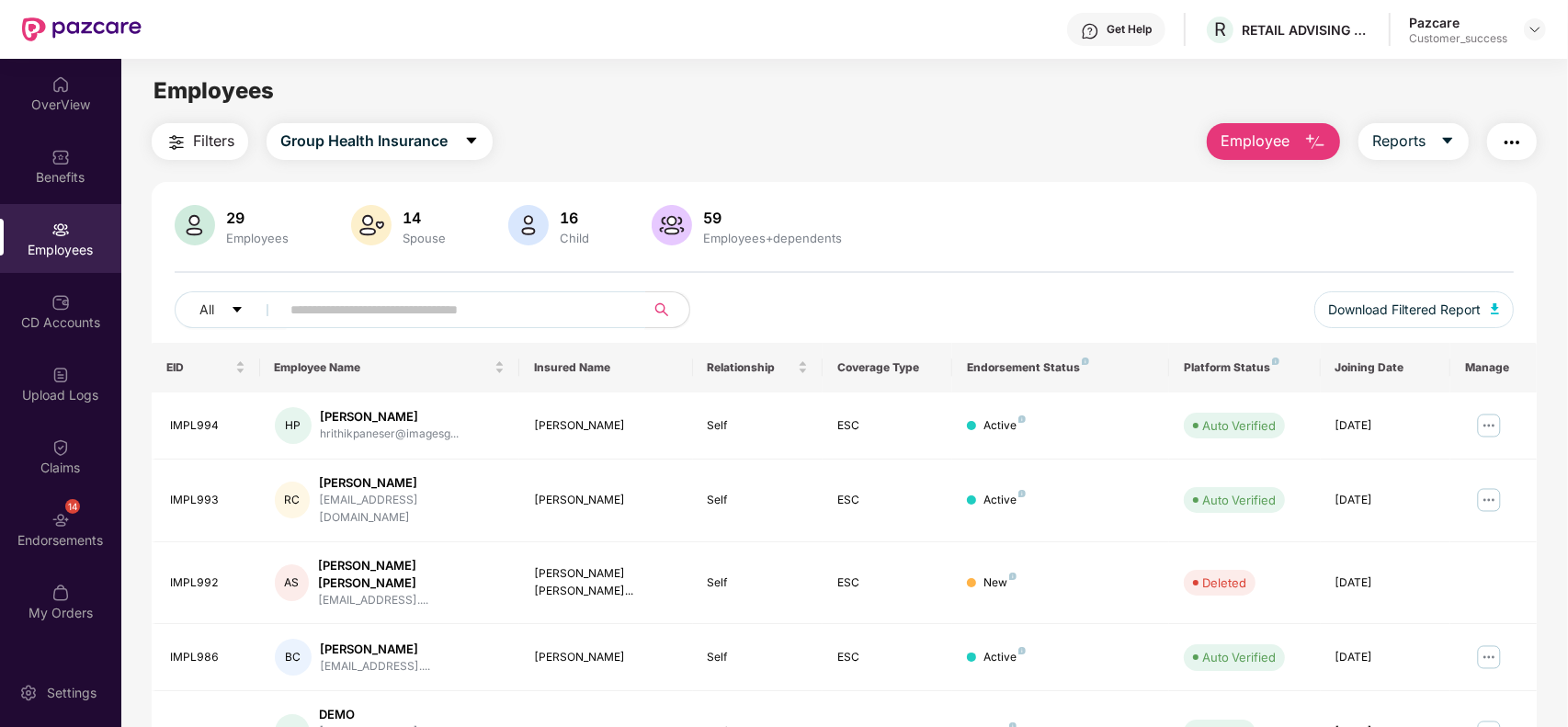
click at [428, 305] on input "text" at bounding box center [455, 309] width 330 height 28
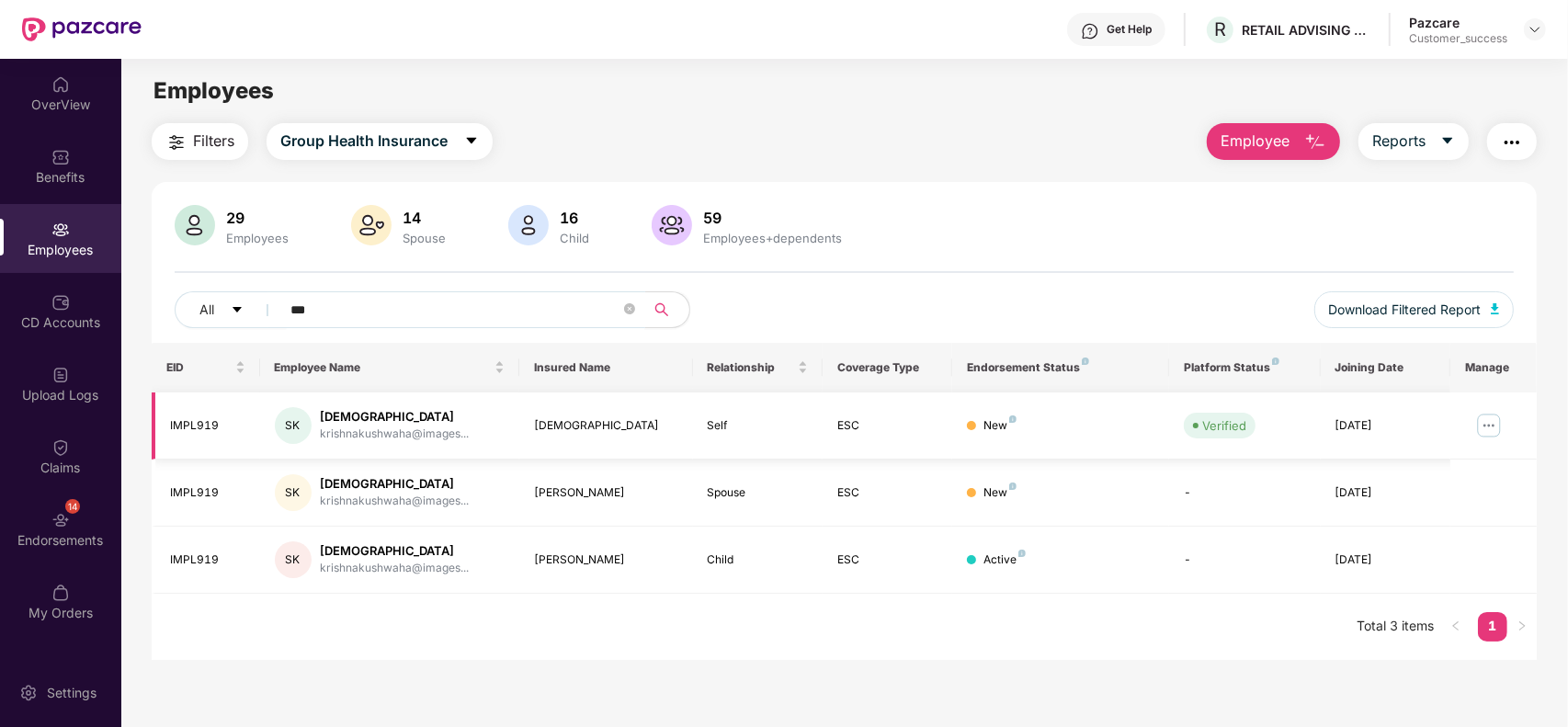
type input "***"
click at [1485, 419] on img at bounding box center [1488, 425] width 29 height 29
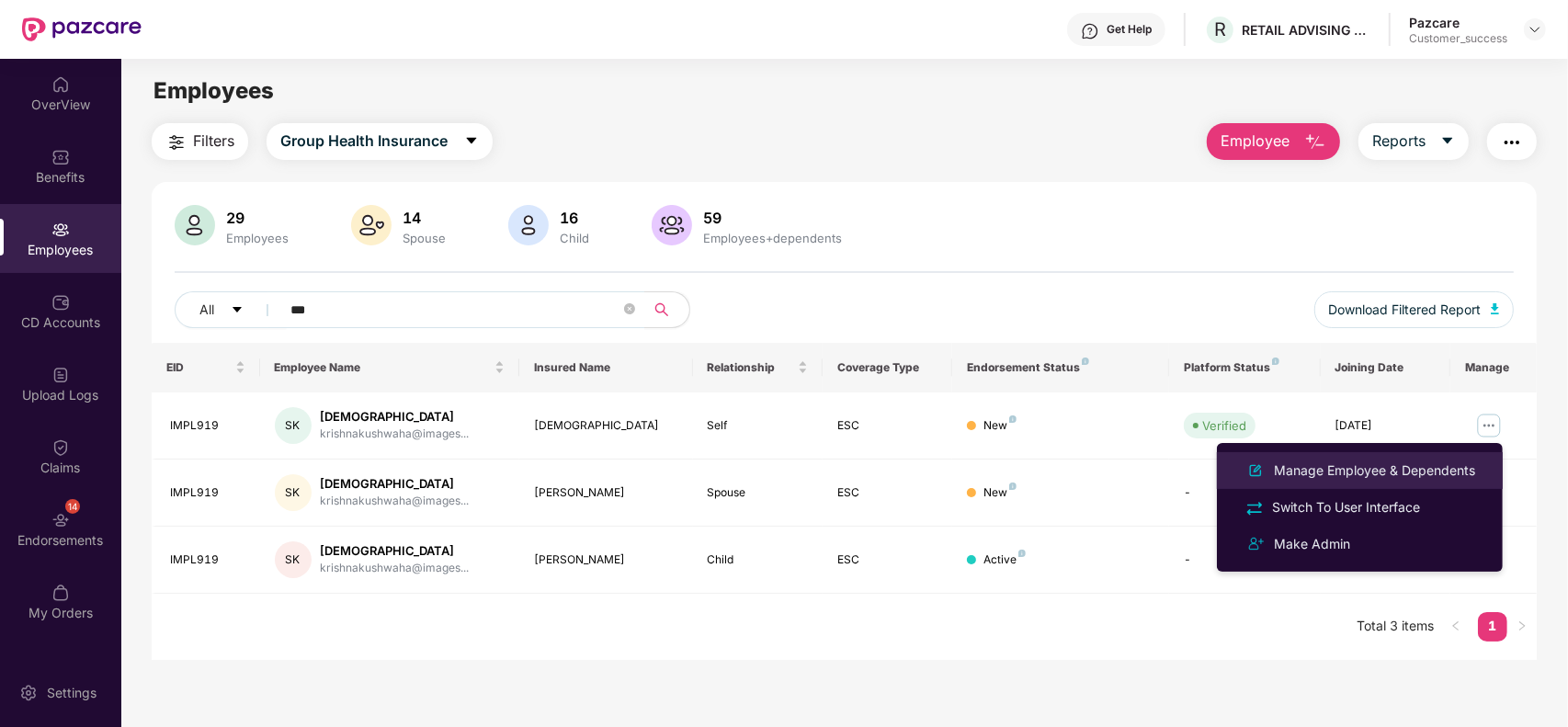
click at [1366, 462] on div "Manage Employee & Dependents" at bounding box center [1374, 470] width 209 height 20
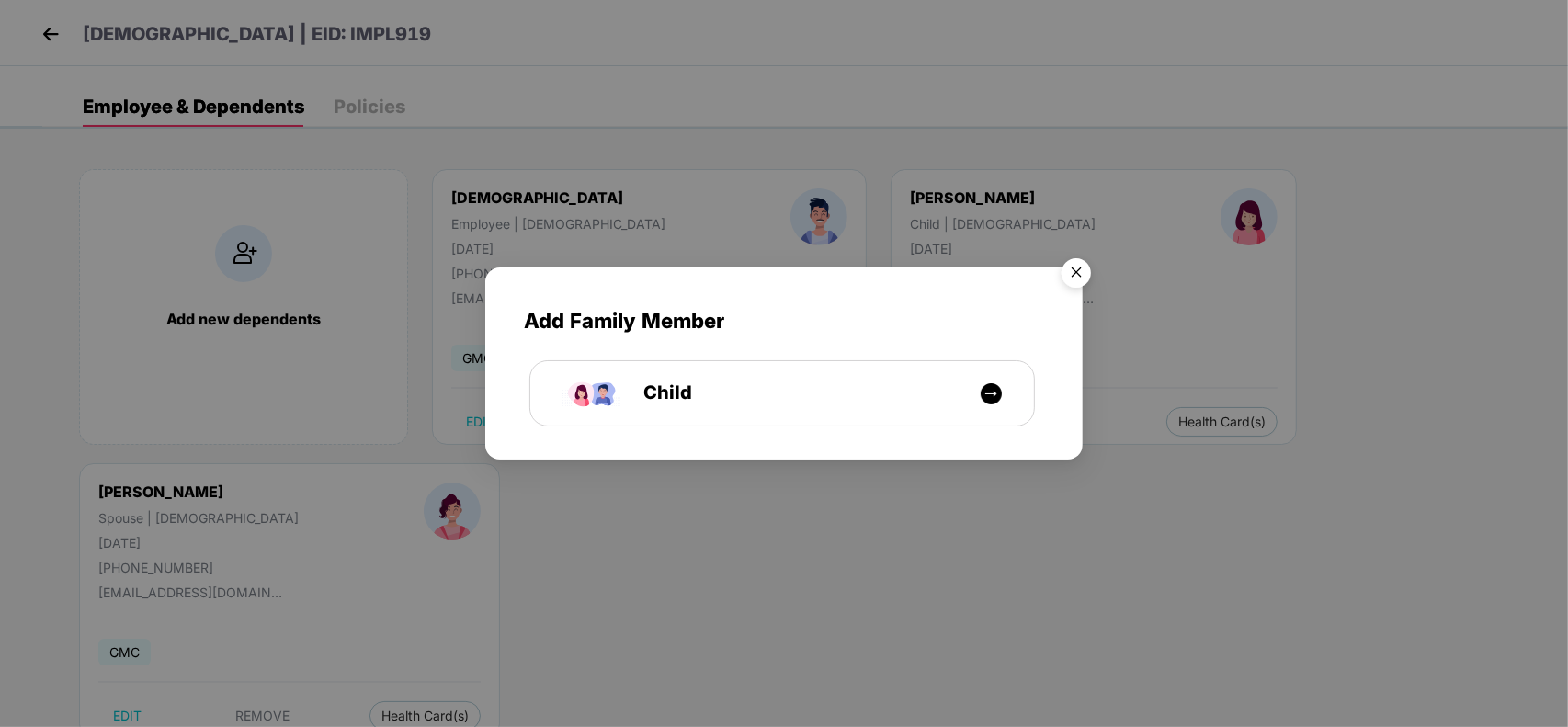
click at [1080, 273] on img "Close" at bounding box center [1076, 275] width 51 height 51
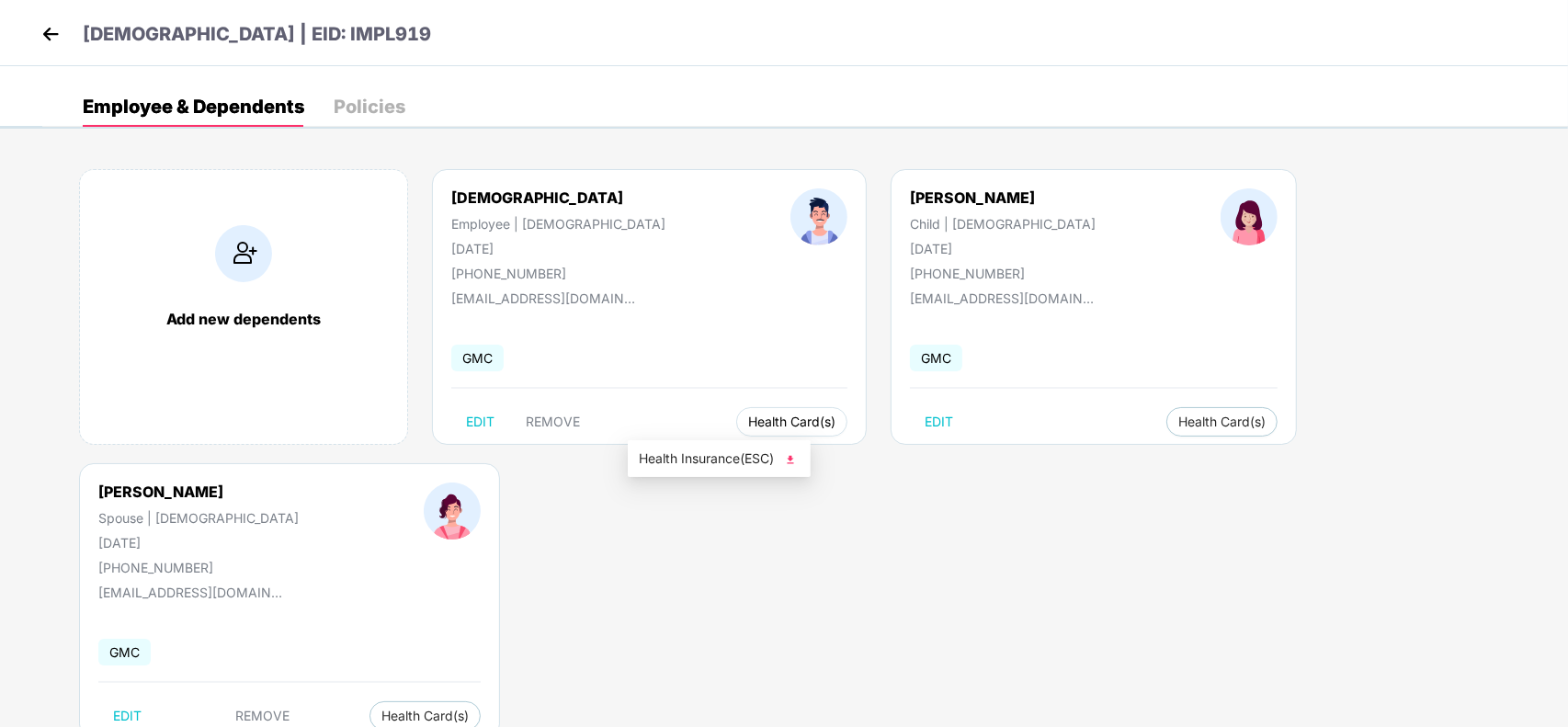
click at [747, 426] on span "Health Card(s)" at bounding box center [791, 422] width 87 height 9
click at [696, 465] on span "Health Insurance(ESC)" at bounding box center [719, 458] width 161 height 20
click at [379, 108] on div "Policies" at bounding box center [370, 106] width 72 height 18
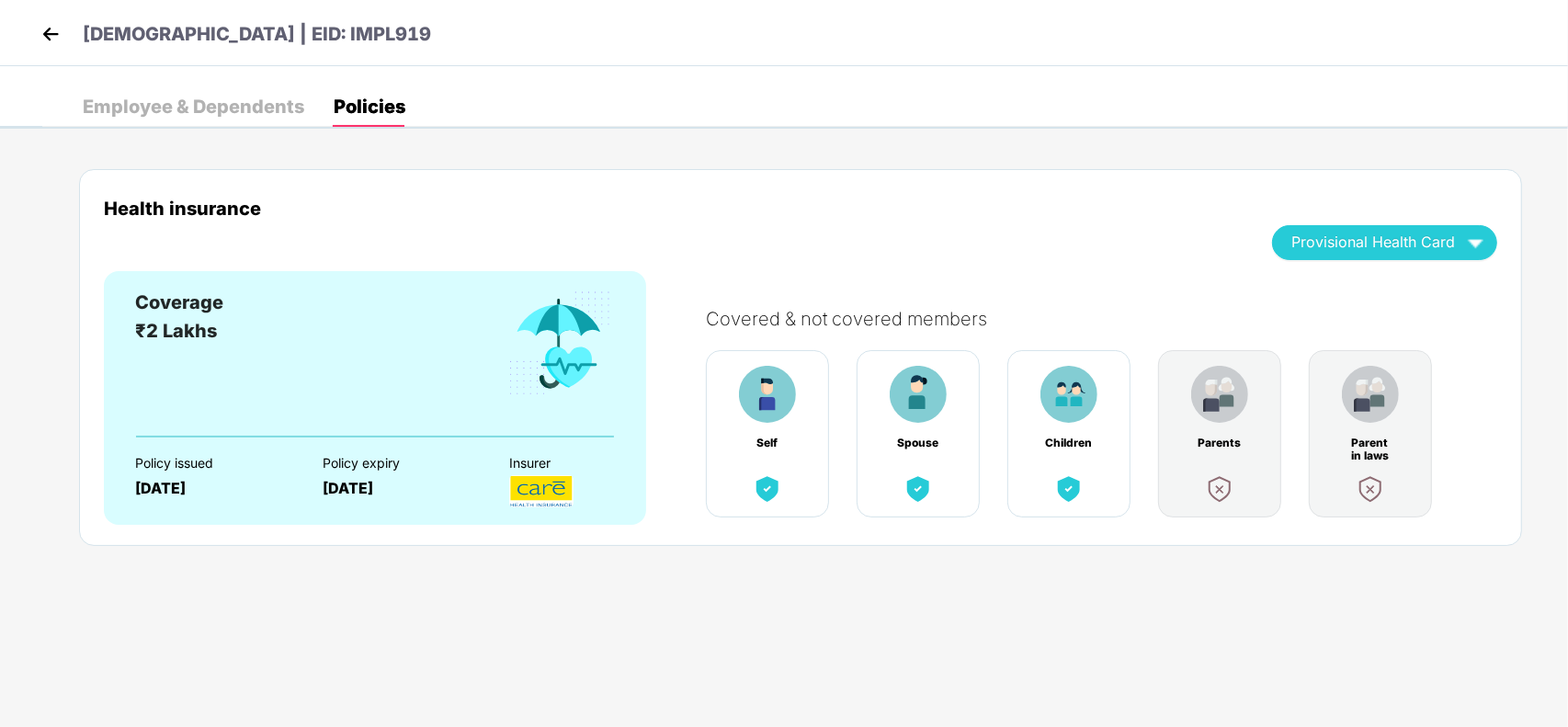
click at [47, 33] on img at bounding box center [50, 33] width 28 height 28
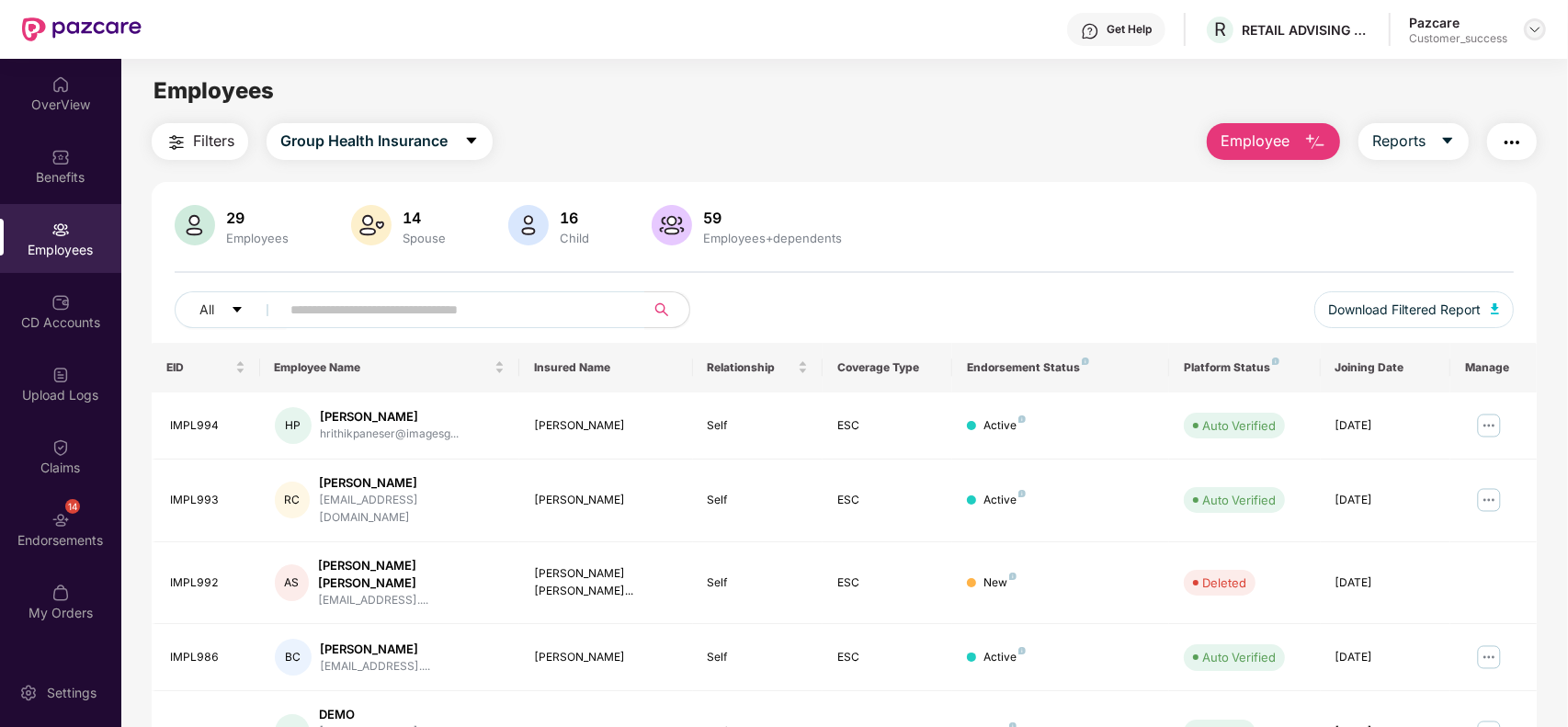
click at [1527, 26] on img at bounding box center [1534, 28] width 14 height 14
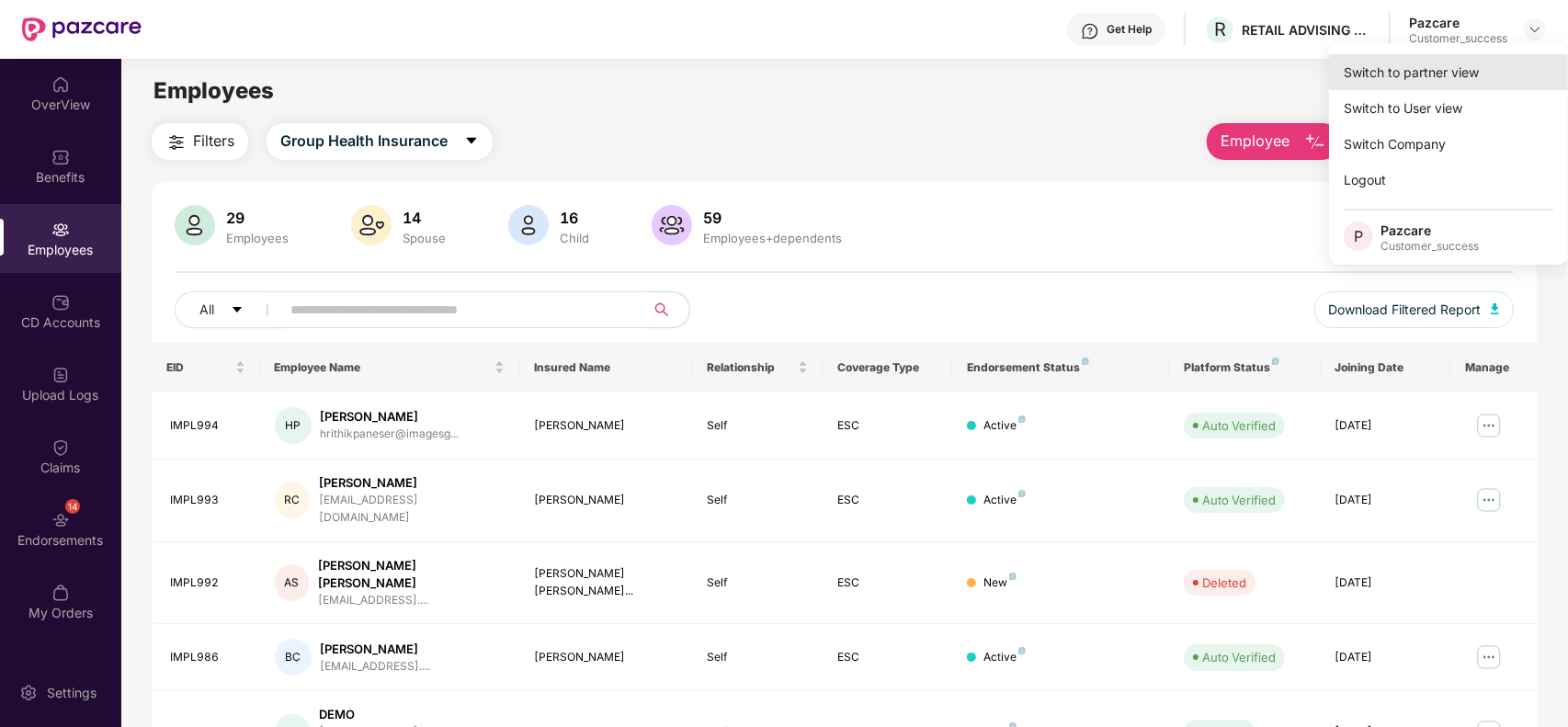
click at [1476, 65] on div "Switch to partner view" at bounding box center [1448, 72] width 239 height 36
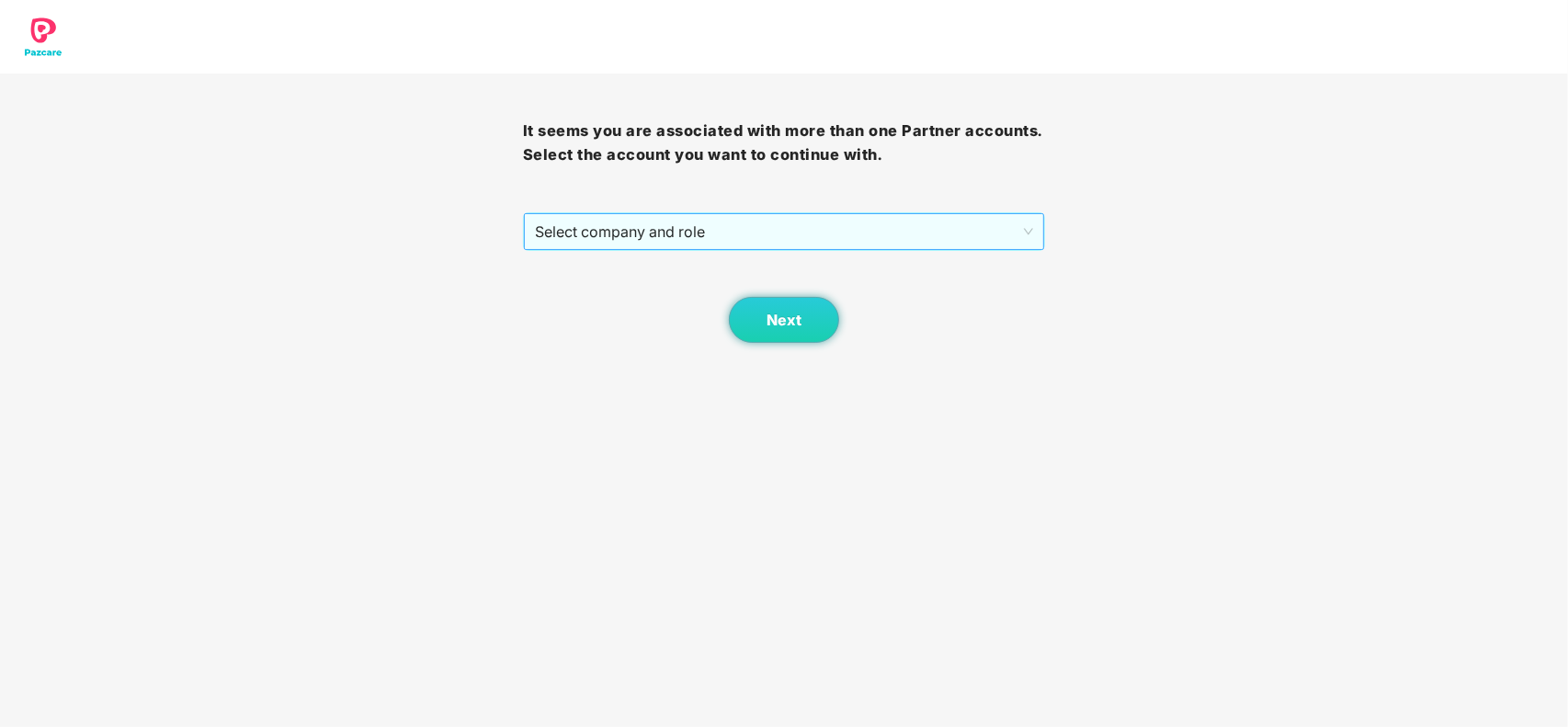
click at [773, 222] on span "Select company and role" at bounding box center [784, 232] width 499 height 35
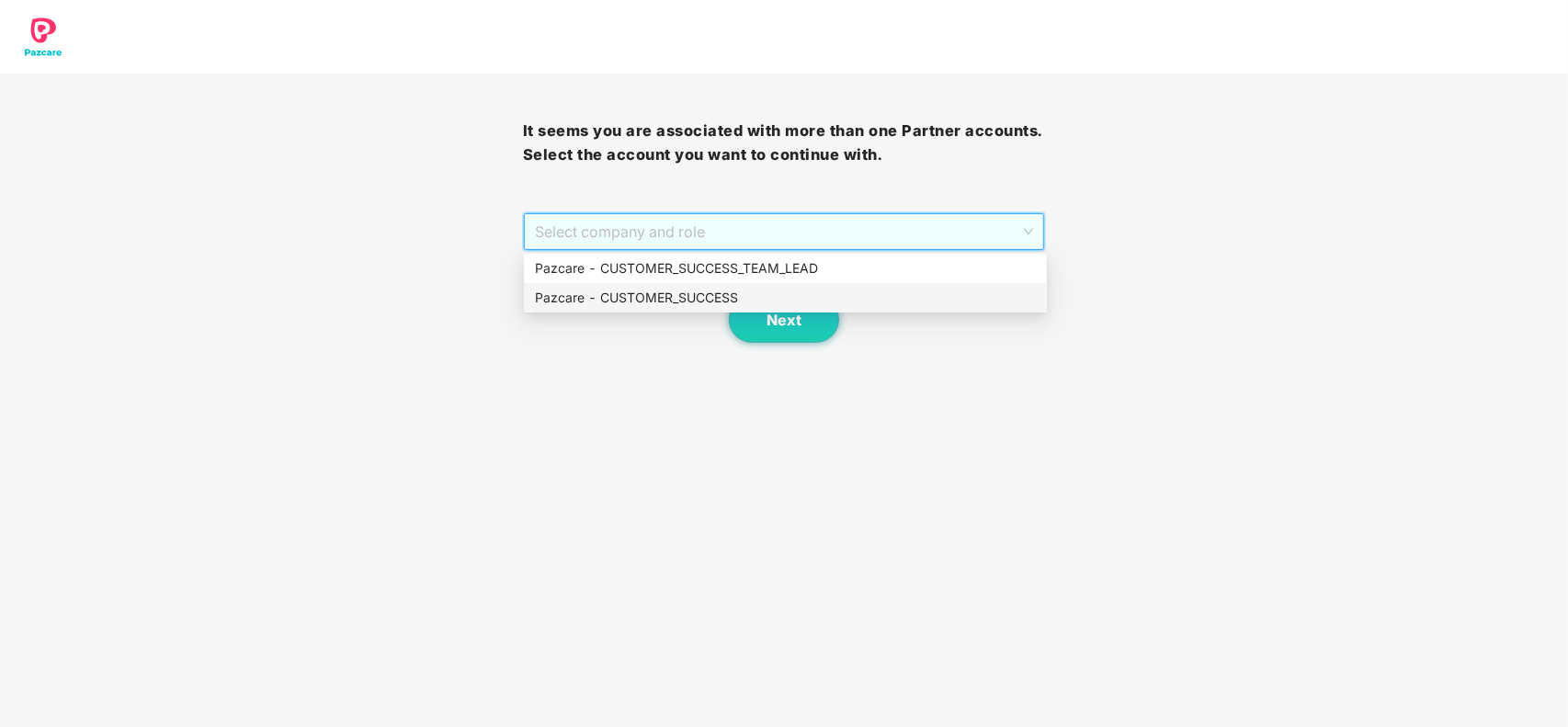
click at [616, 291] on div "Pazcare - CUSTOMER_SUCCESS" at bounding box center [785, 297] width 501 height 20
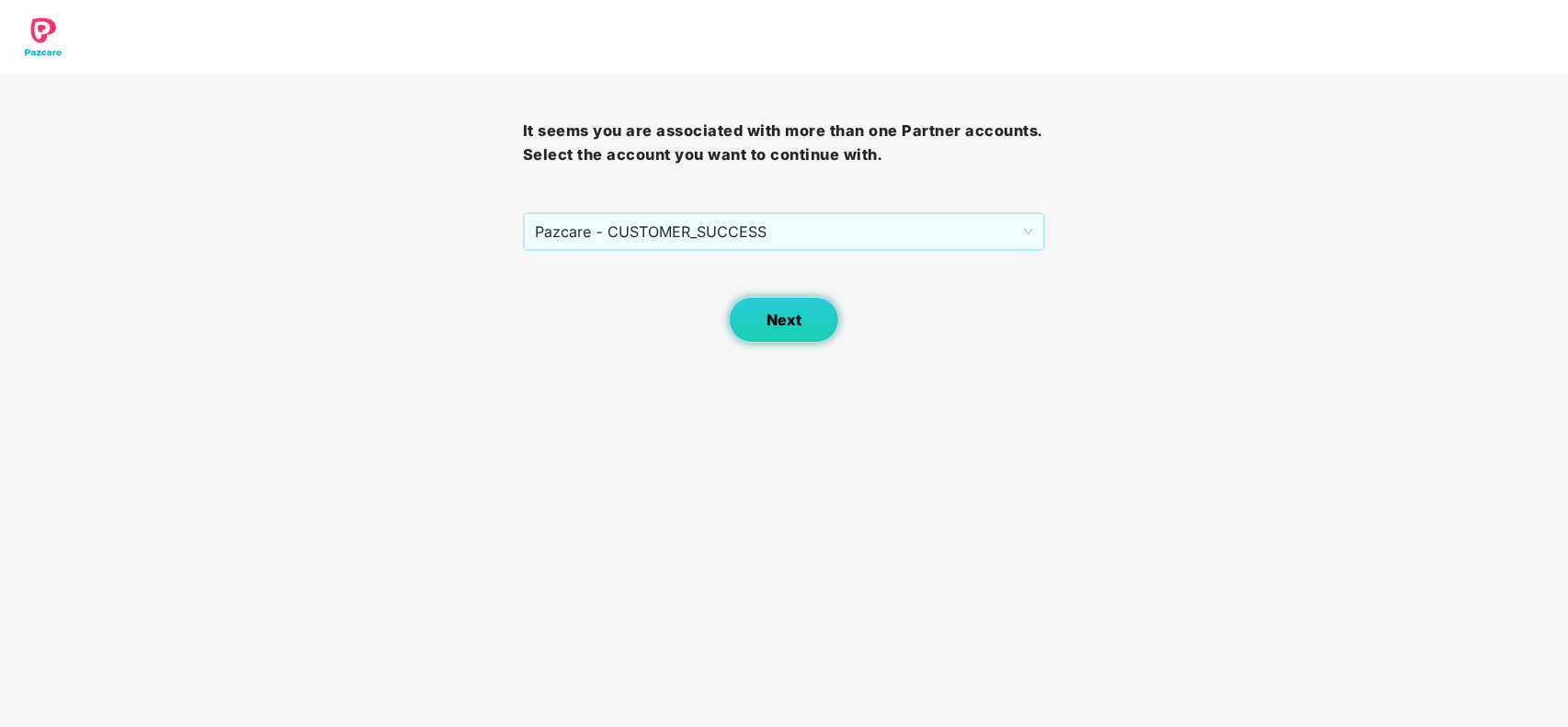
click at [750, 312] on button "Next" at bounding box center [784, 320] width 110 height 46
